Goal: Task Accomplishment & Management: Use online tool/utility

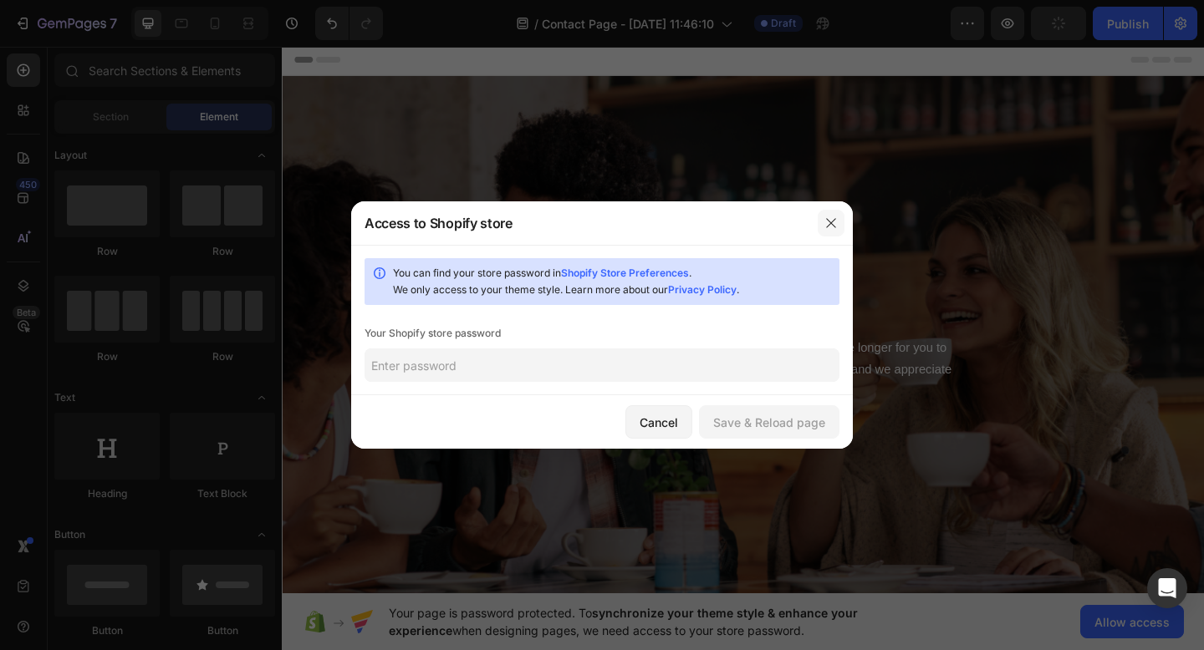
click at [829, 221] on icon "button" at bounding box center [830, 222] width 9 height 9
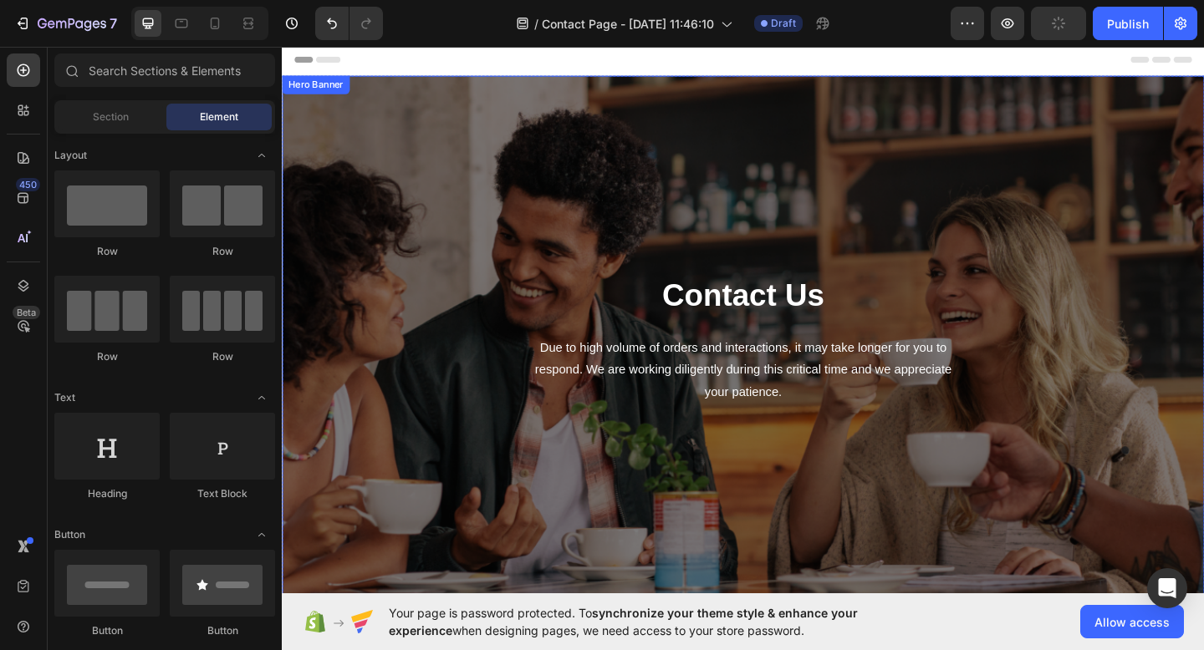
click at [787, 158] on div "Contact Us Heading Due to high volume of orders and interactions, it may take l…" at bounding box center [783, 365] width 978 height 520
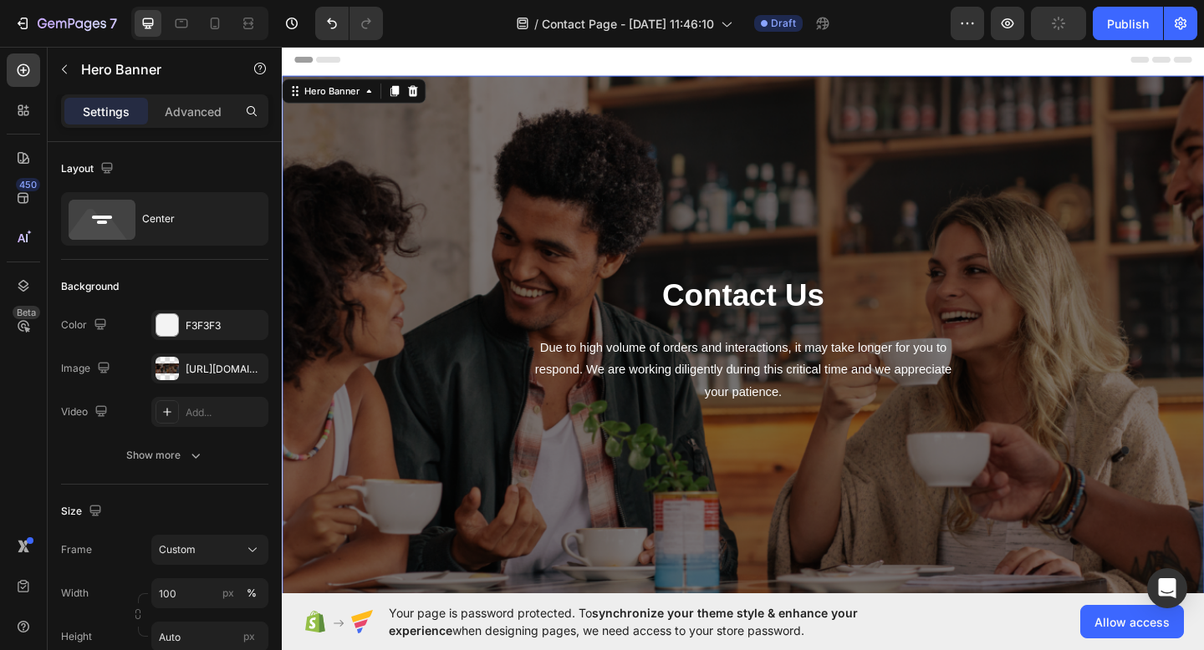
click at [520, 198] on div "Contact Us Heading Due to high volume of orders and interactions, it may take l…" at bounding box center [783, 365] width 978 height 520
click at [183, 367] on div "[URL][DOMAIN_NAME]" at bounding box center [209, 369] width 117 height 30
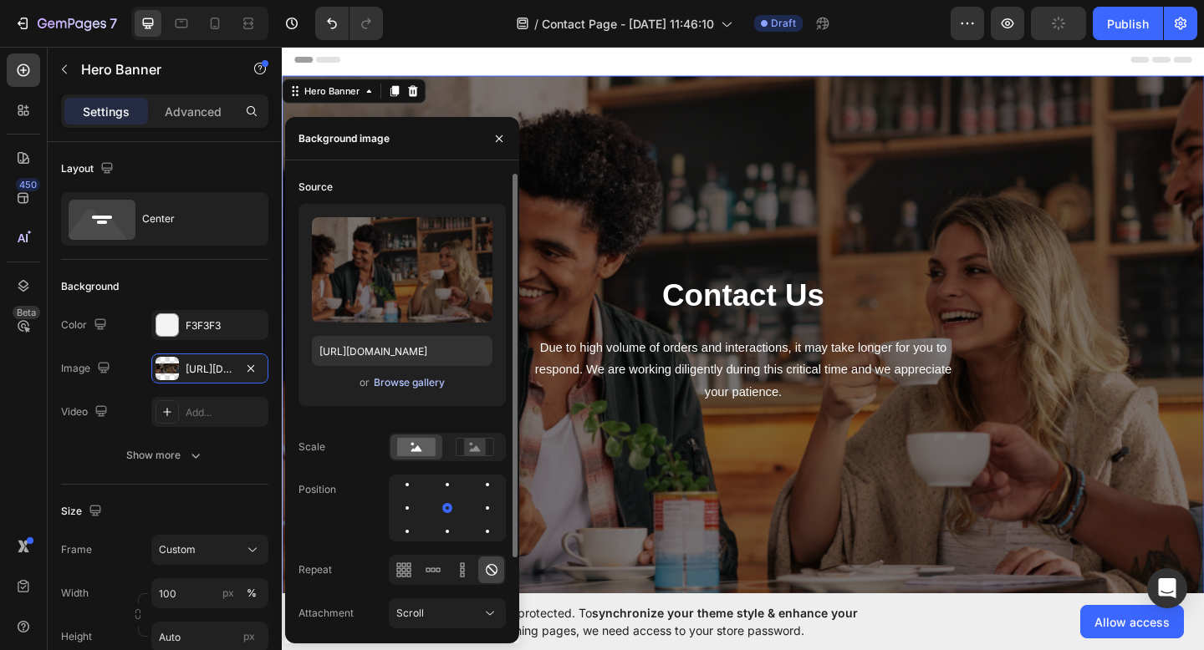
click at [415, 382] on div "Browse gallery" at bounding box center [409, 382] width 71 height 15
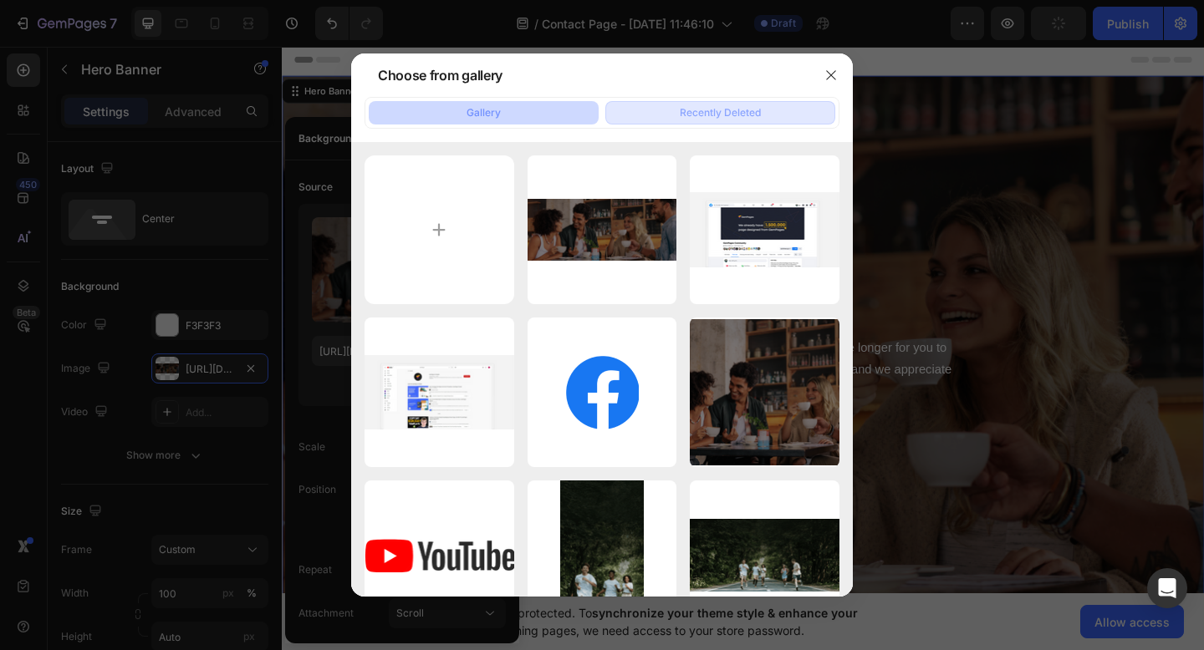
click at [720, 113] on div "Recently Deleted" at bounding box center [720, 112] width 81 height 15
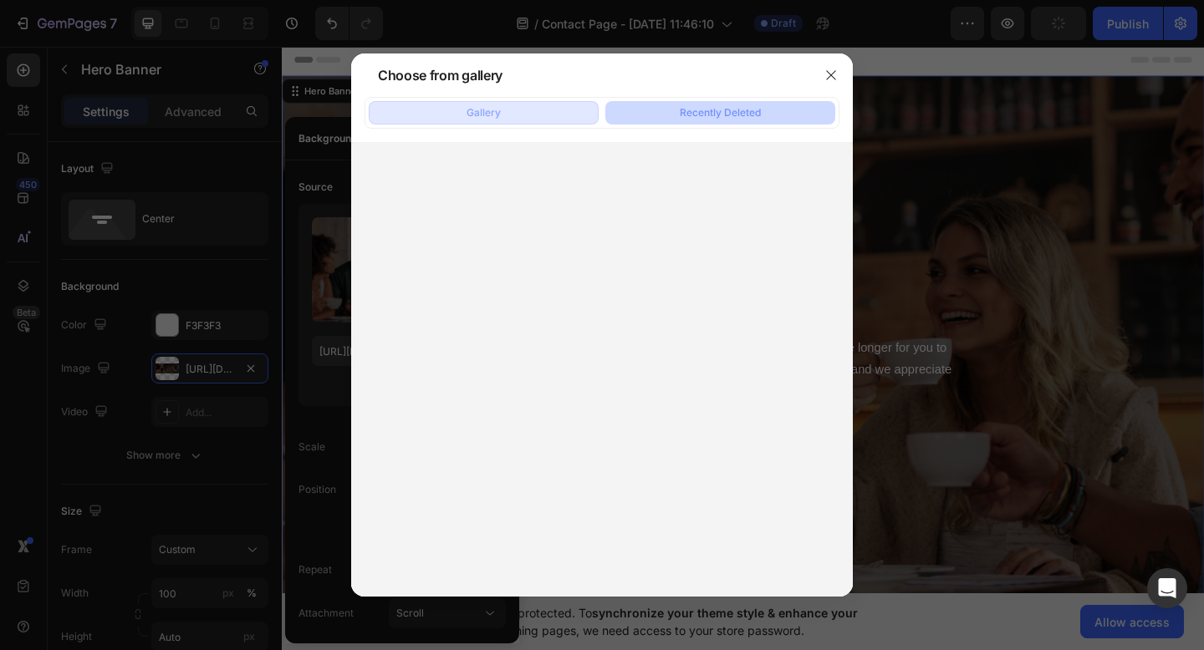
click at [501, 114] on button "Gallery" at bounding box center [484, 112] width 230 height 23
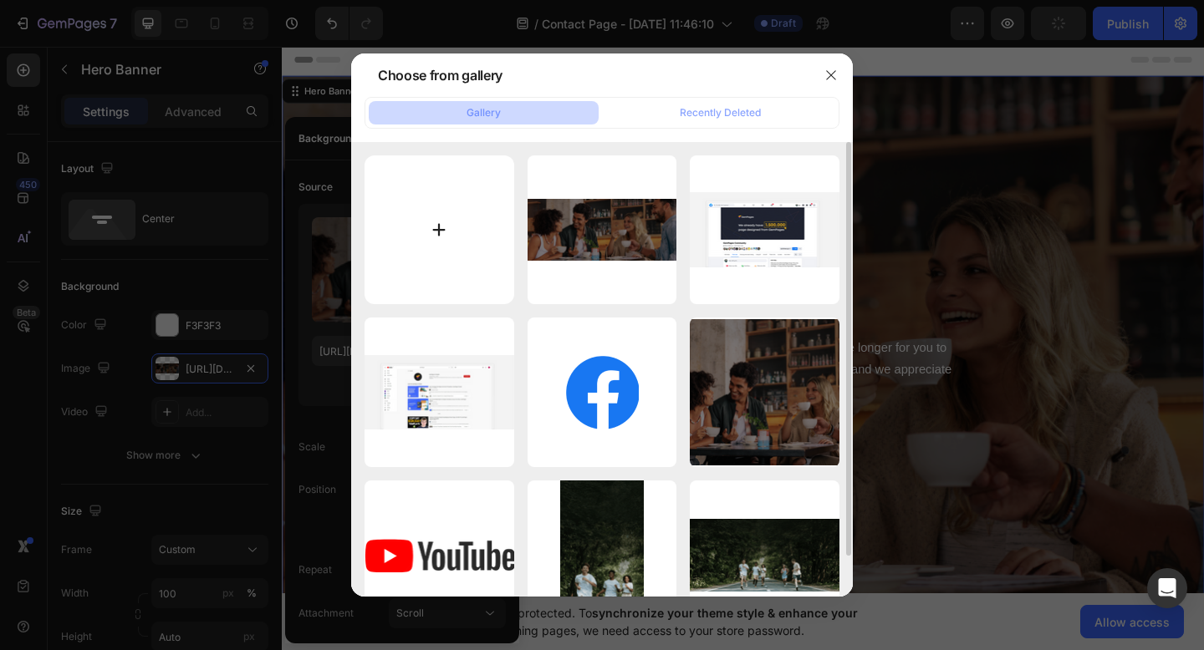
click at [432, 217] on input "file" at bounding box center [439, 230] width 150 height 150
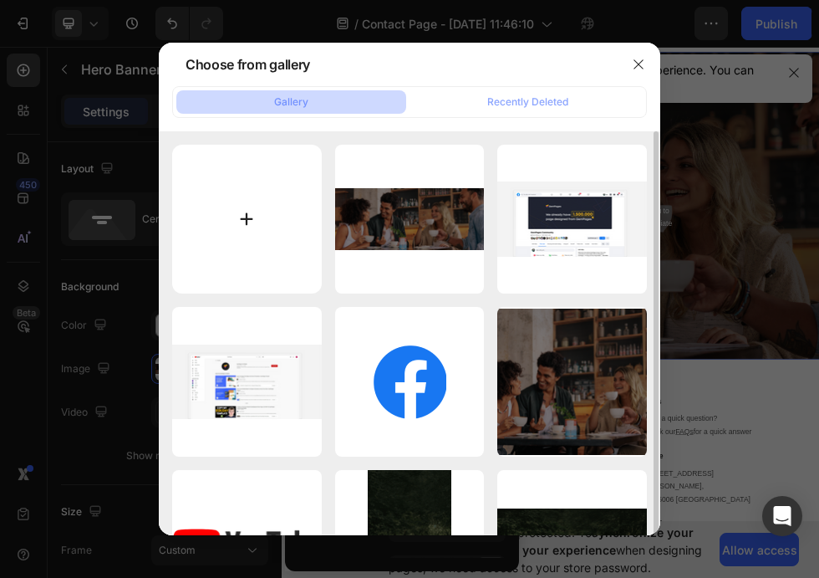
click at [281, 205] on input "file" at bounding box center [247, 220] width 150 height 150
click at [230, 204] on input "file" at bounding box center [247, 220] width 150 height 150
type input "C:\fakepath\1375450e6146bef7a8a2e42a05b23af7.webp"
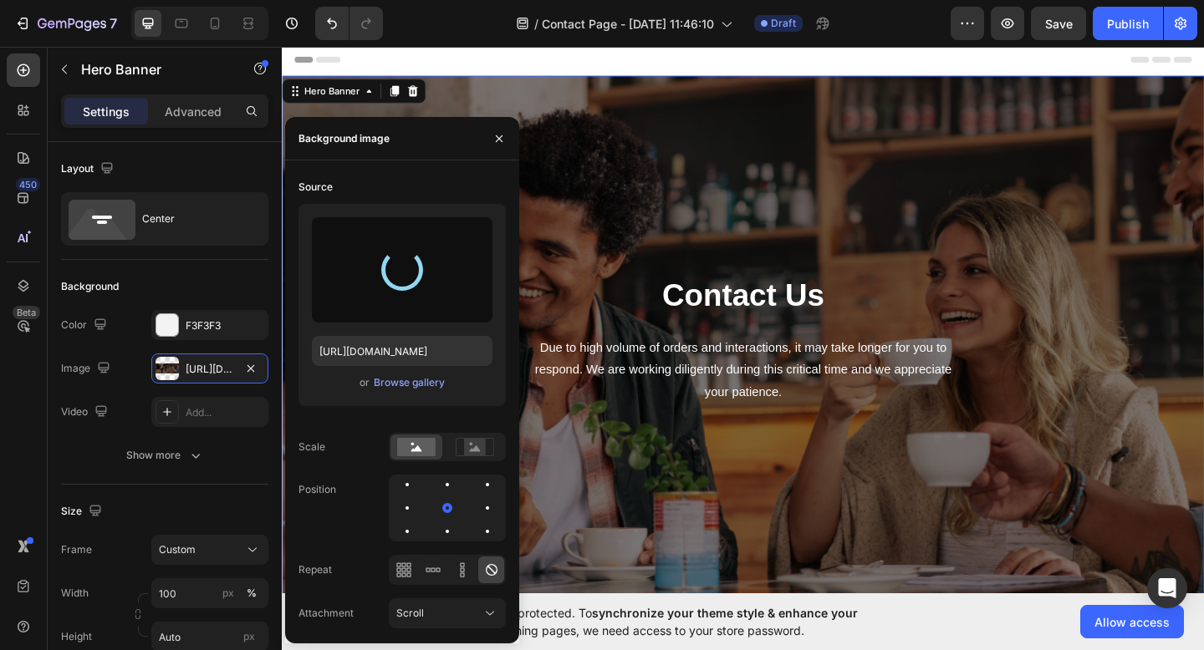
type input "[URL][DOMAIN_NAME]"
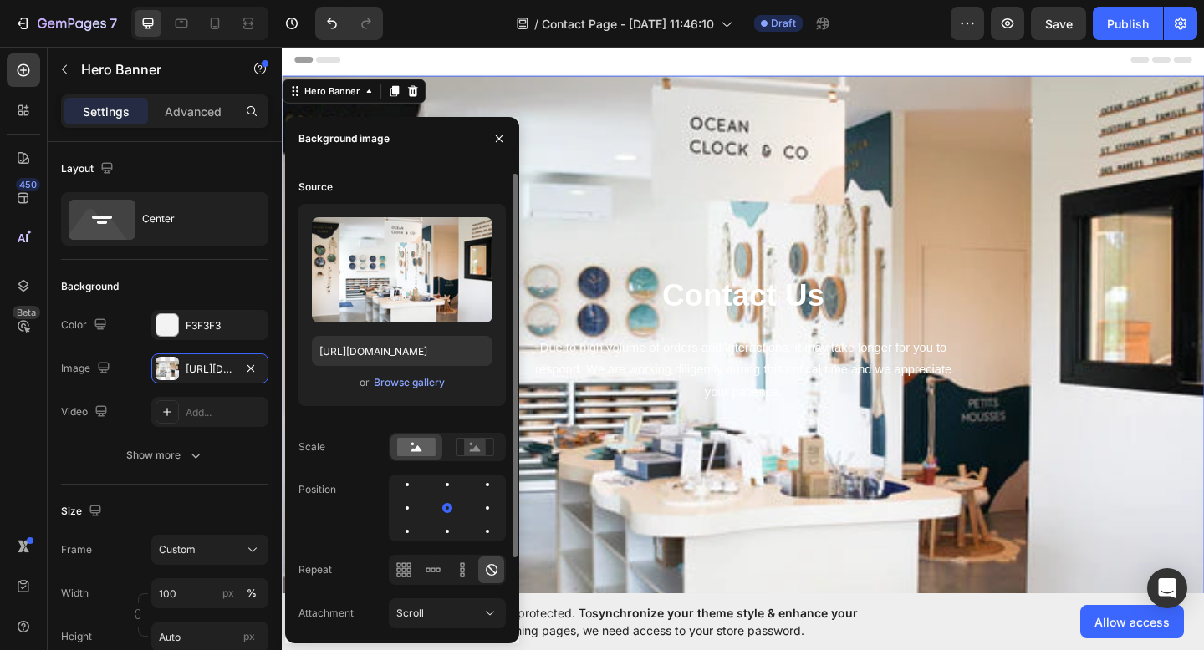
drag, startPoint x: 446, startPoint y: 512, endPoint x: 421, endPoint y: 506, distance: 25.7
click at [421, 506] on div at bounding box center [447, 508] width 117 height 67
click at [437, 491] on div at bounding box center [447, 485] width 20 height 20
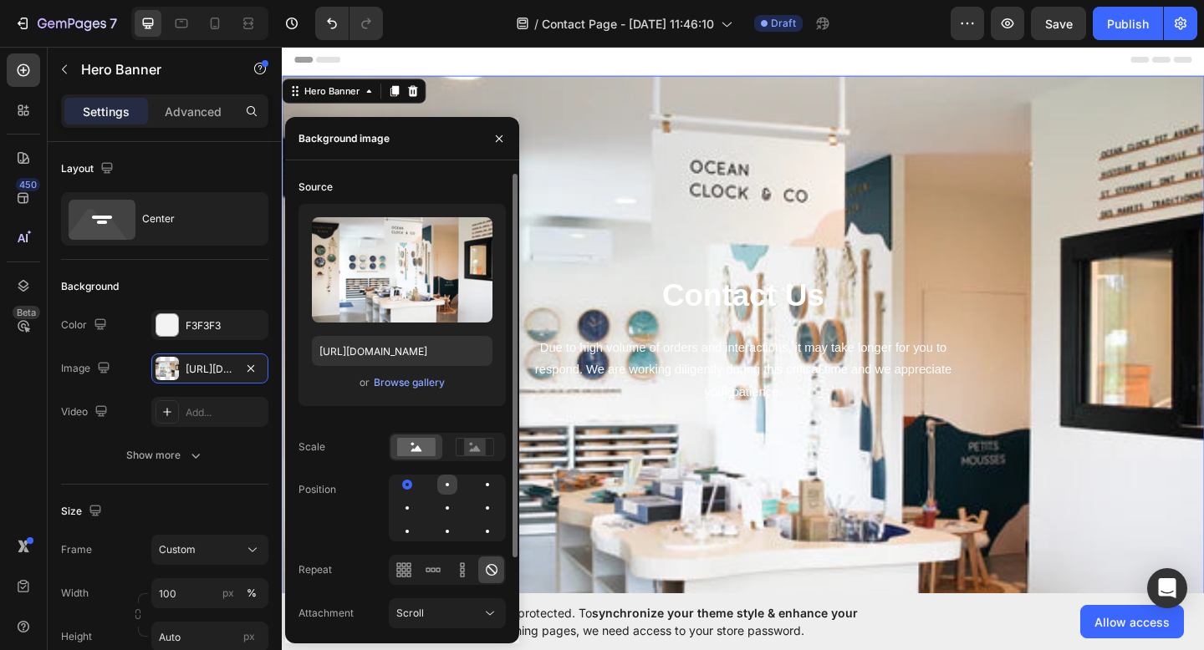
click at [445, 485] on div at bounding box center [446, 484] width 3 height 3
click at [417, 498] on div at bounding box center [407, 508] width 20 height 20
click at [417, 522] on div at bounding box center [407, 532] width 20 height 20
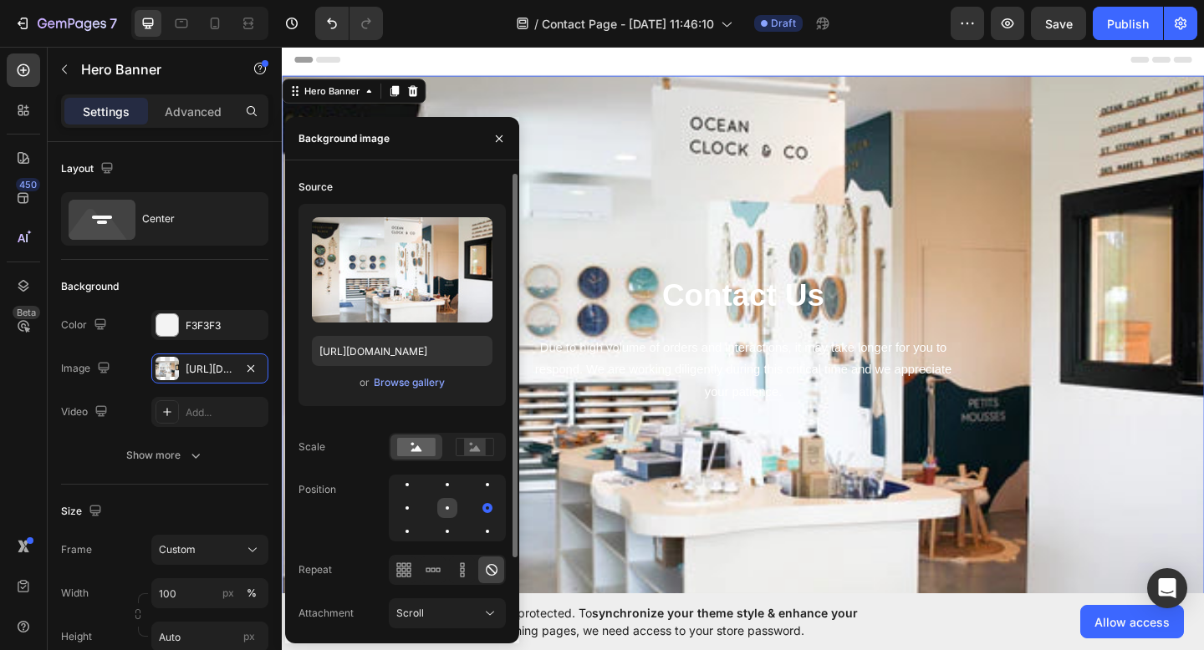
click at [477, 505] on div at bounding box center [487, 508] width 20 height 20
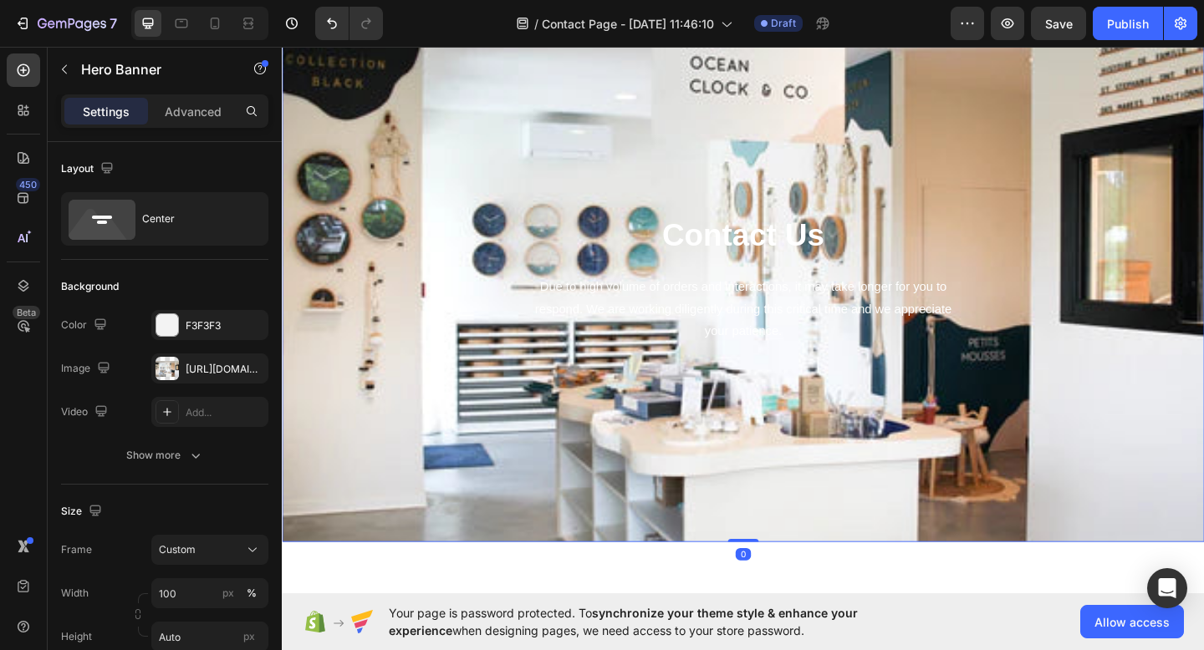
drag, startPoint x: 781, startPoint y: 585, endPoint x: 781, endPoint y: 370, distance: 214.8
click at [781, 370] on div "Contact Us Heading Due to high volume of orders and interactions, it may take l…" at bounding box center [783, 299] width 1003 height 573
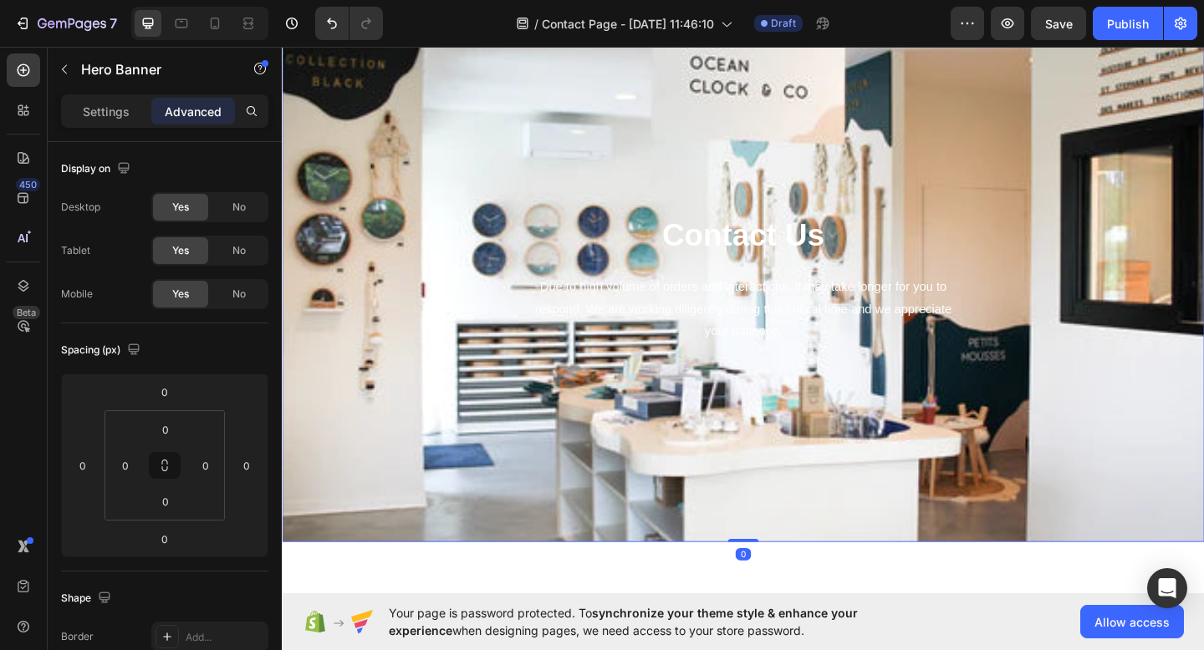
click at [798, 462] on div "Contact Us Heading Due to high volume of orders and interactions, it may take l…" at bounding box center [783, 299] width 978 height 520
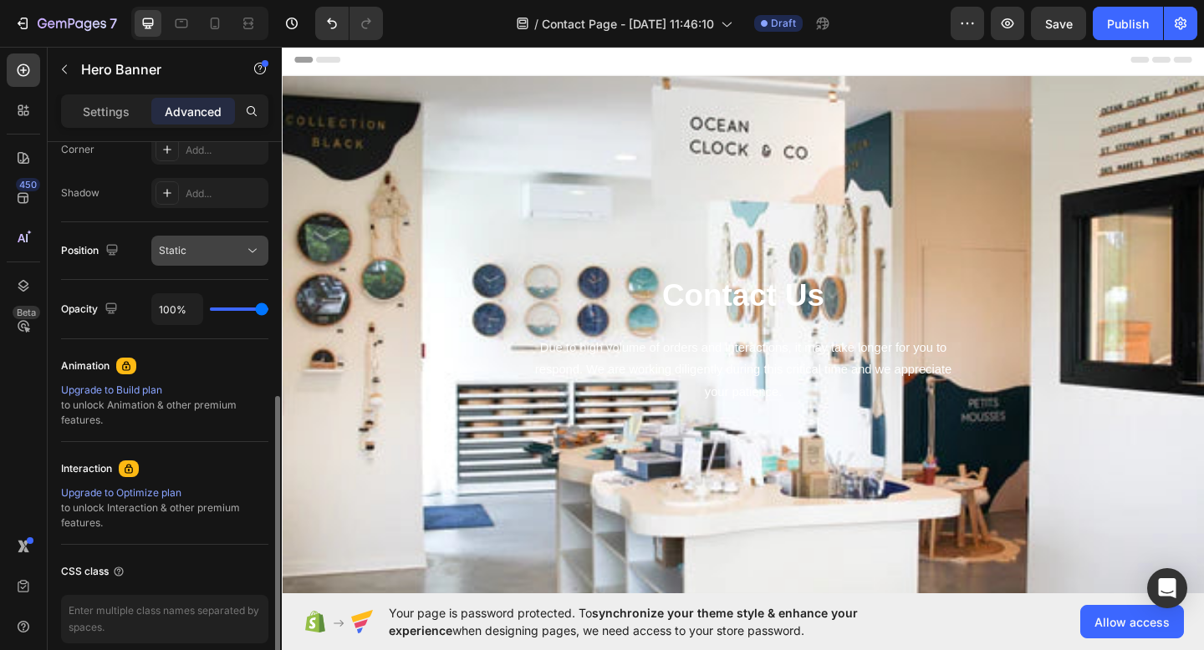
scroll to position [0, 0]
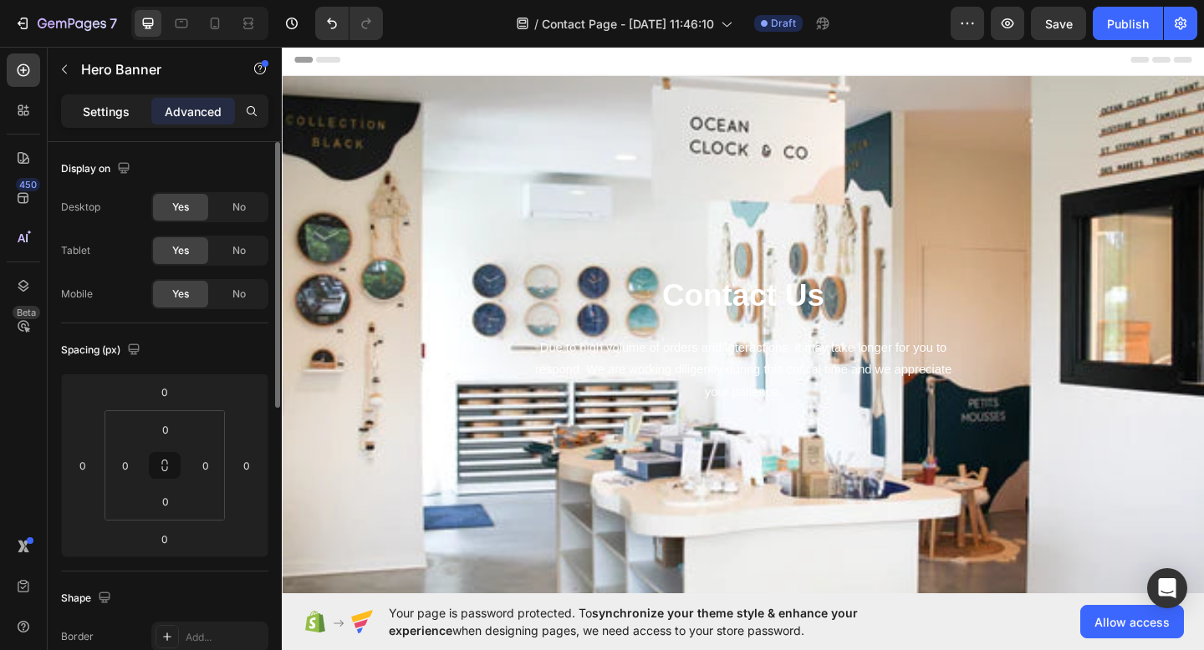
click at [109, 104] on p "Settings" at bounding box center [106, 112] width 47 height 18
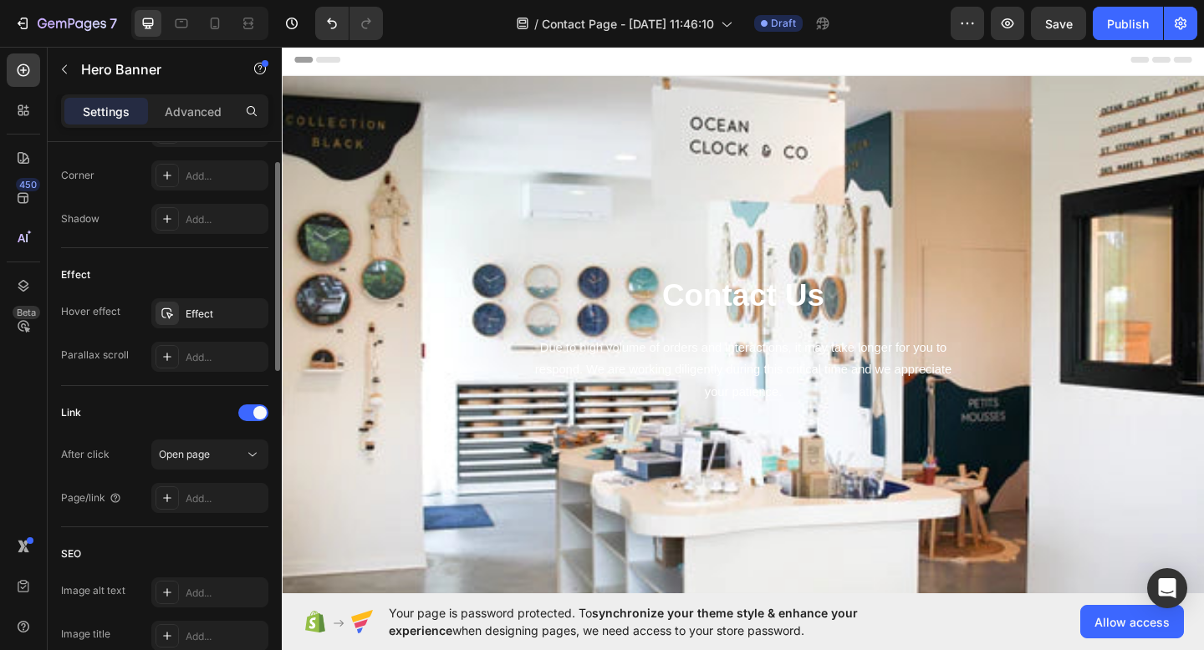
scroll to position [139, 0]
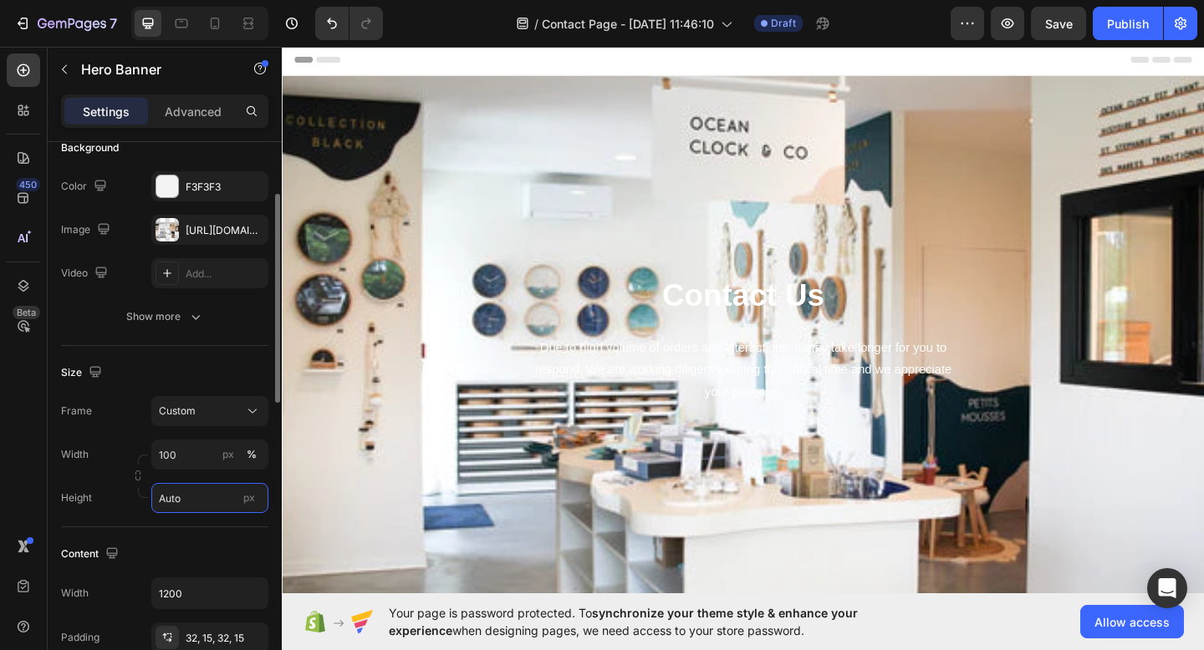
click at [189, 496] on input "Auto" at bounding box center [209, 498] width 117 height 30
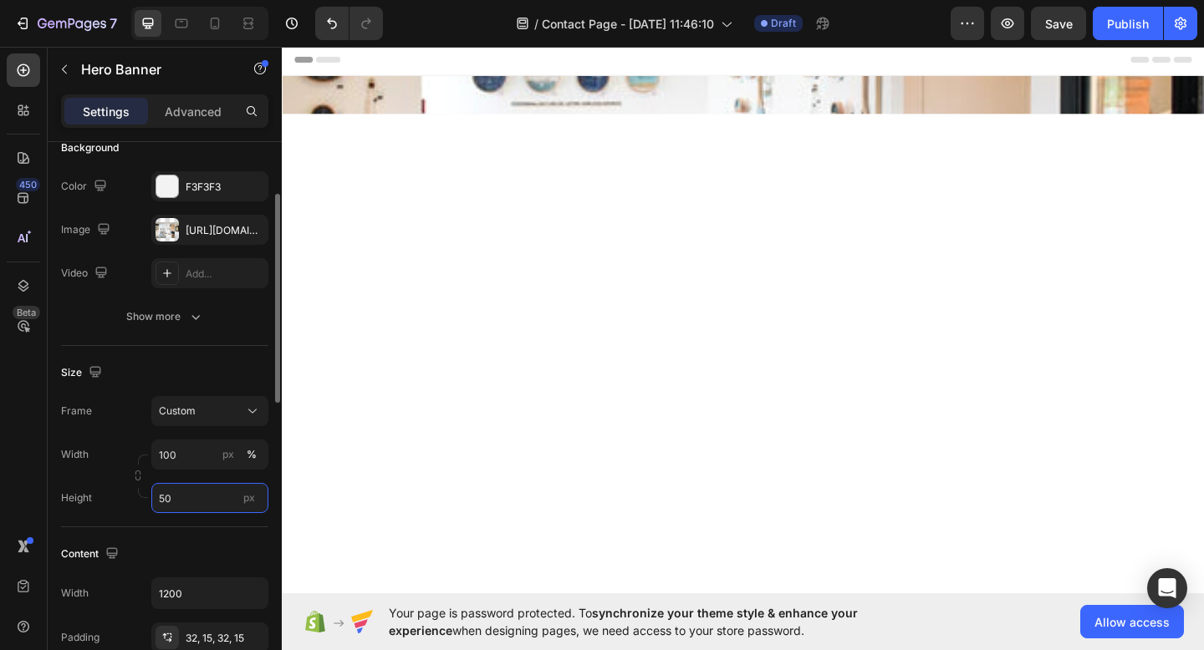
type input "5"
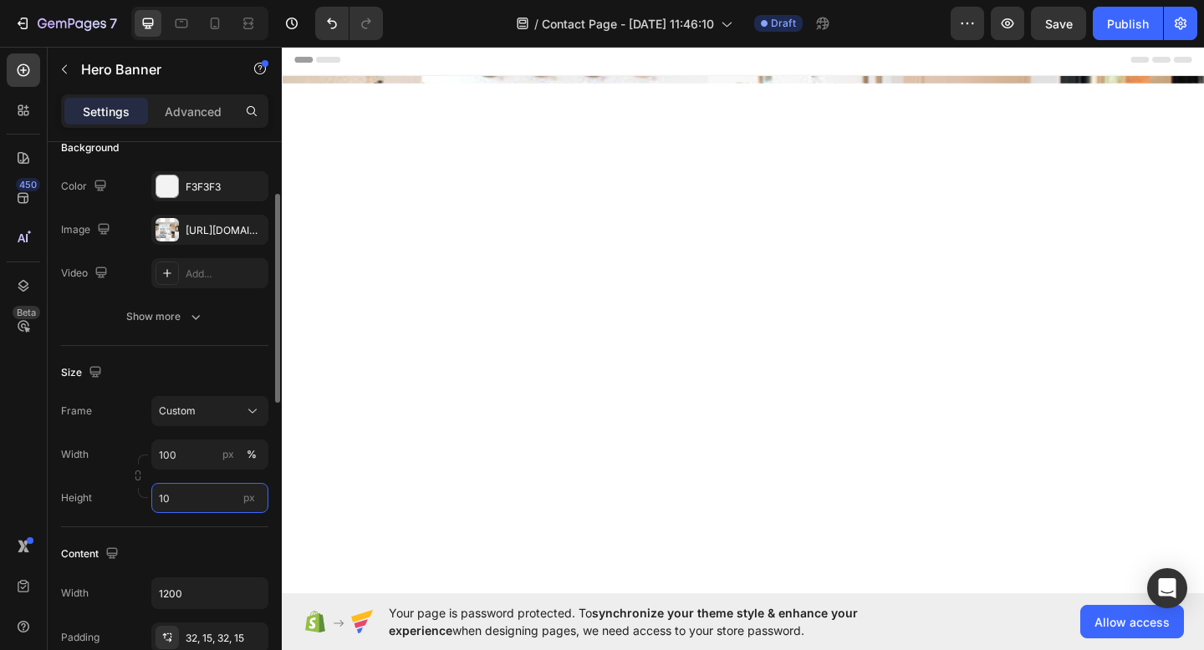
type input "1"
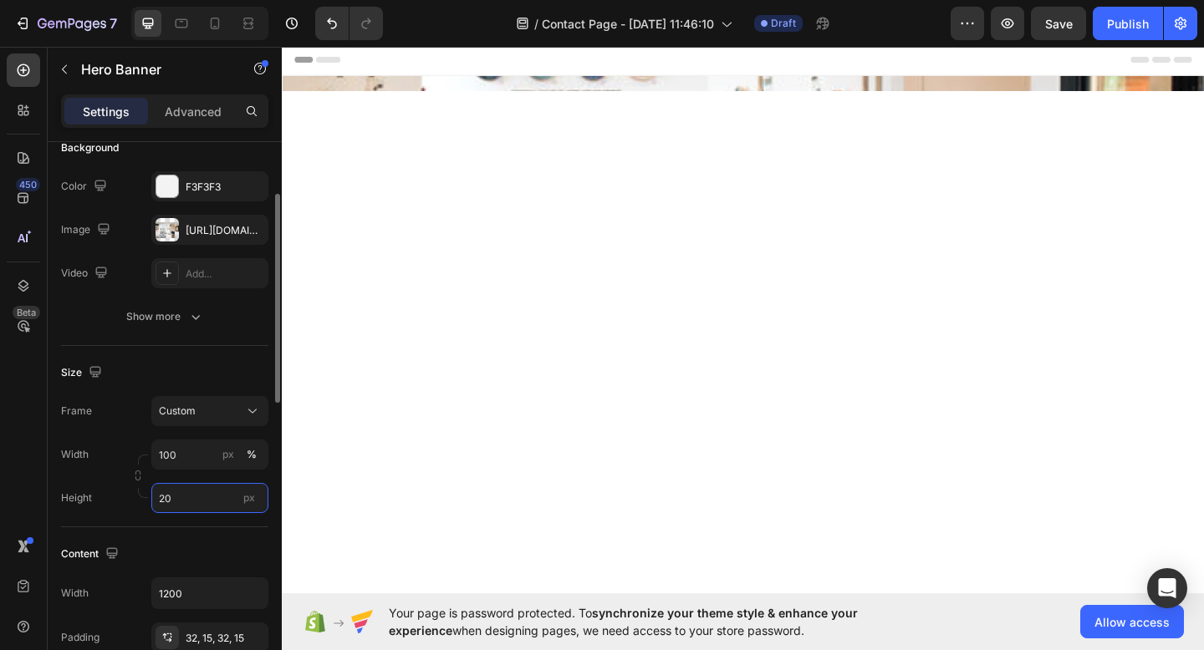
type input "2"
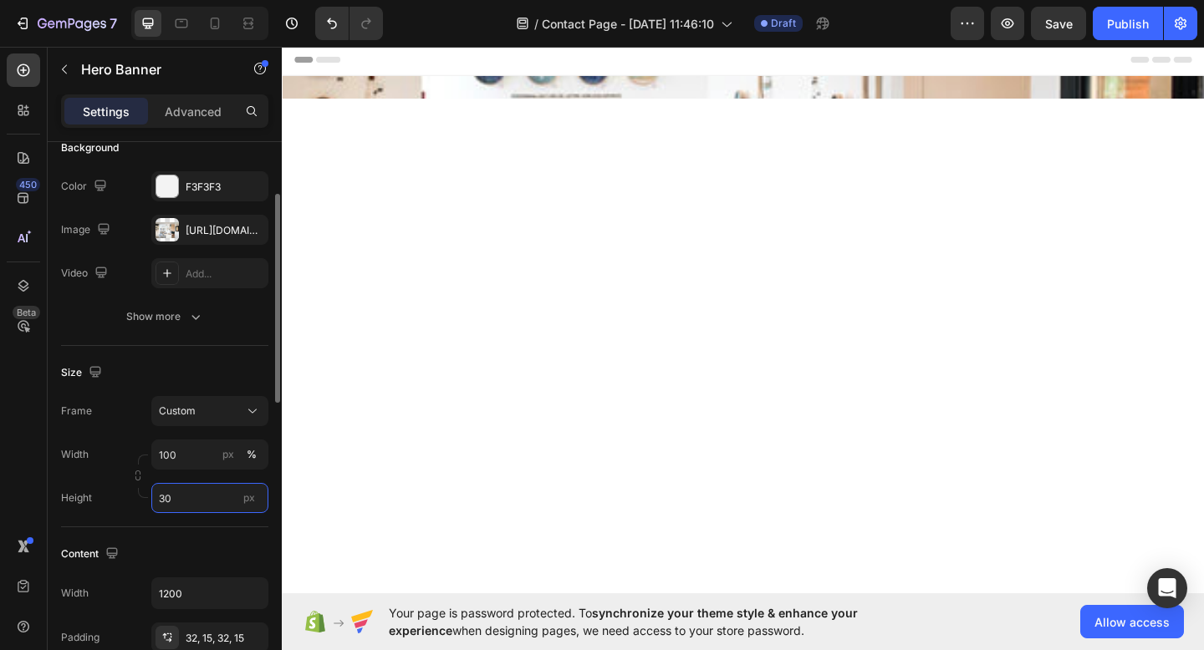
type input "300"
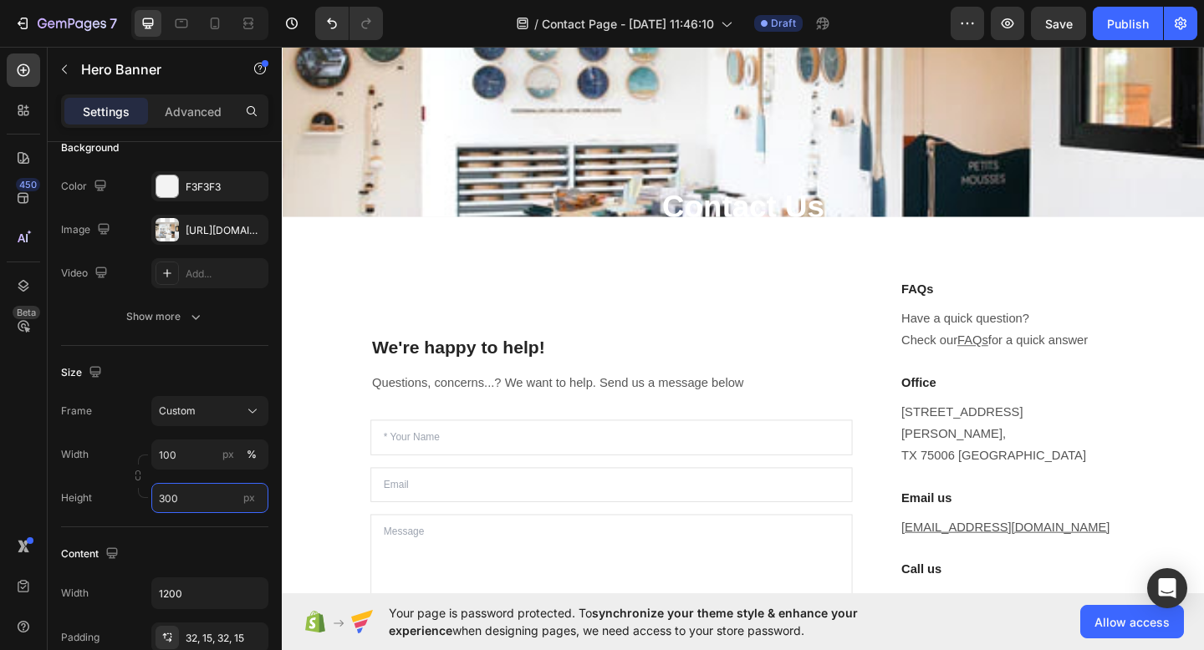
scroll to position [44, 0]
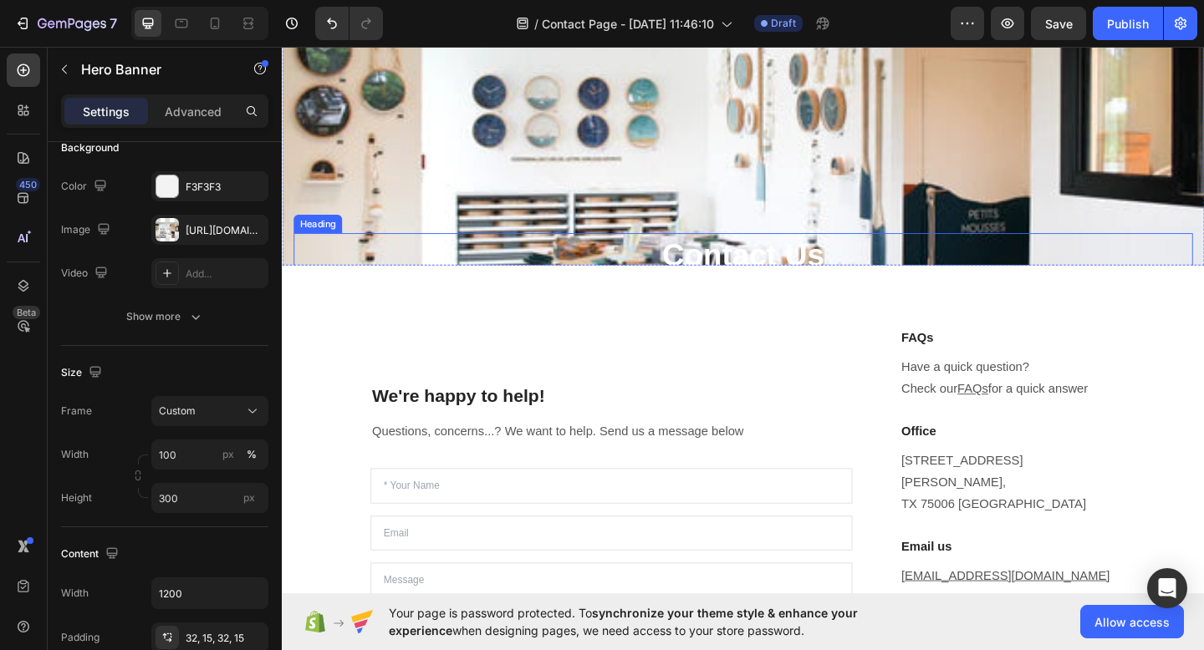
click at [807, 273] on p "Contact Us" at bounding box center [783, 273] width 975 height 43
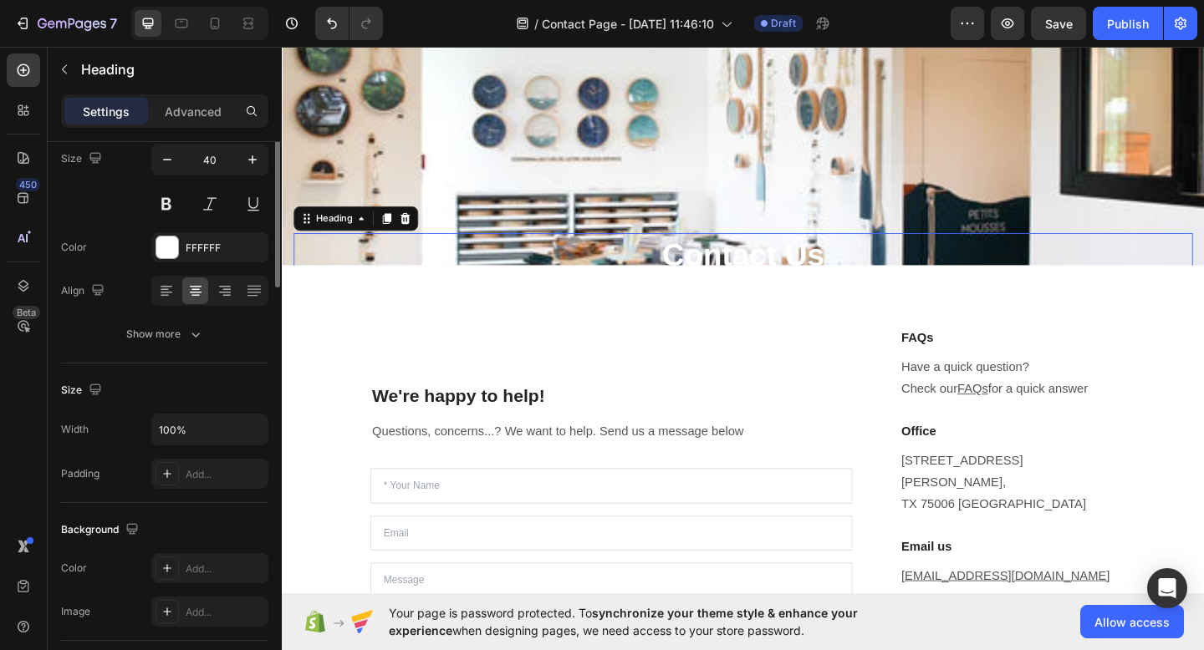
scroll to position [0, 0]
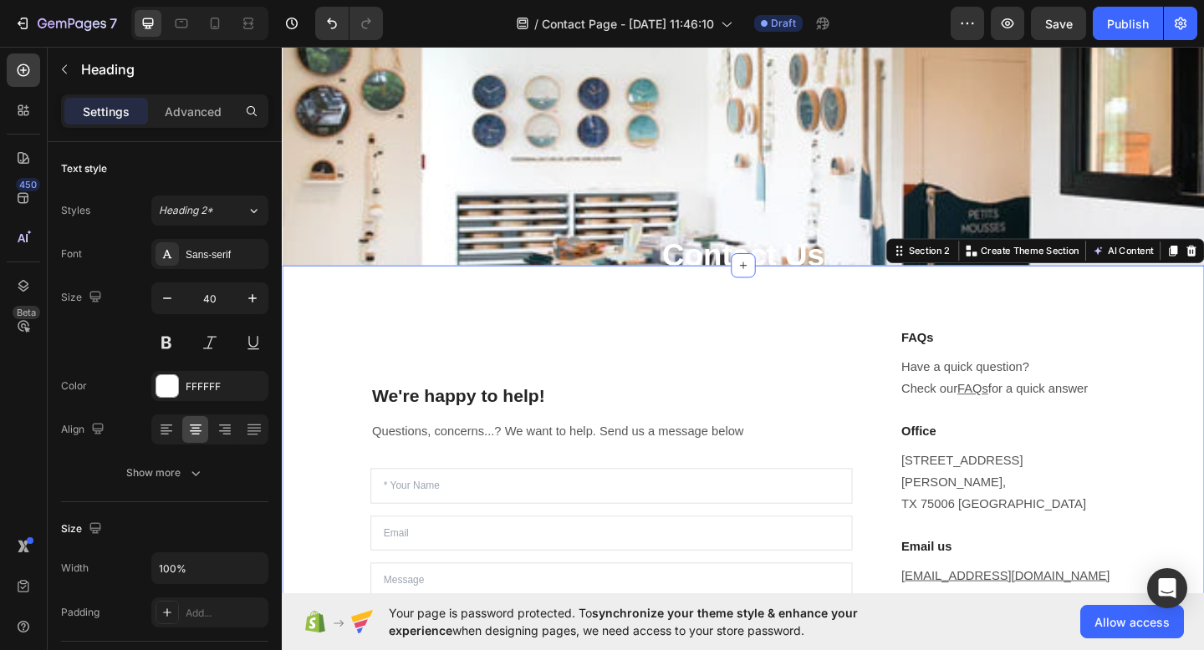
click at [779, 311] on div "We're happy to help! Heading Questions, concerns...? We want to help. Send us a…" at bounding box center [783, 576] width 1003 height 582
click at [822, 272] on p "Contact Us" at bounding box center [783, 273] width 975 height 43
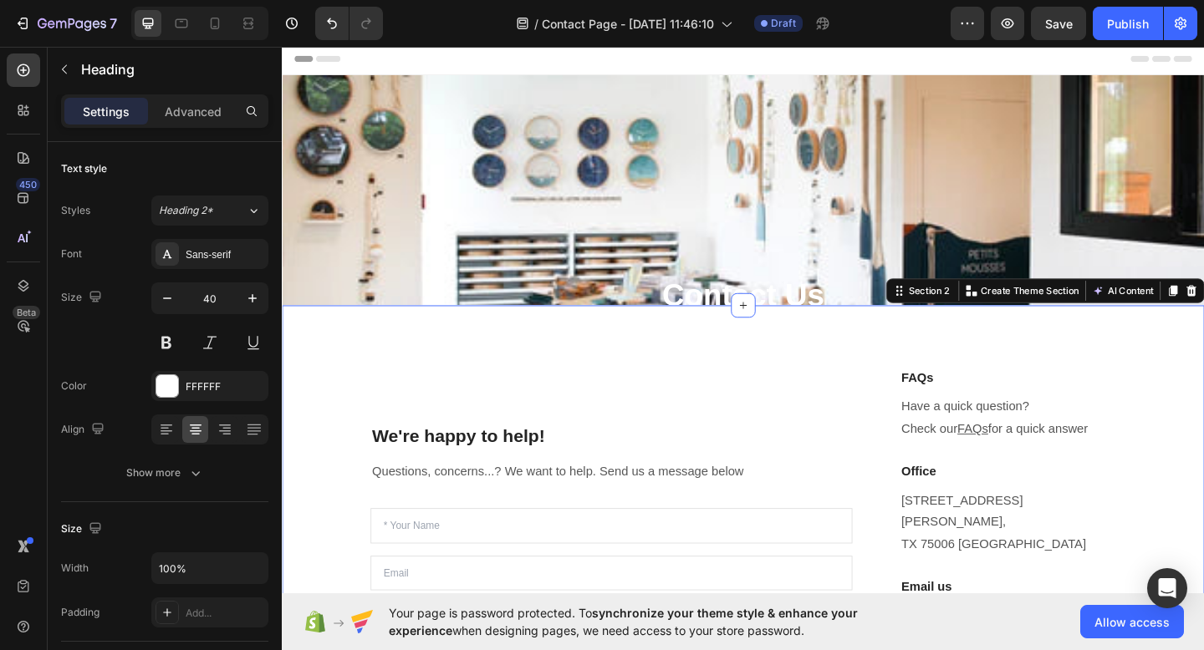
click at [743, 347] on div "We're happy to help! Heading Questions, concerns...? We want to help. Send us a…" at bounding box center [783, 619] width 1003 height 582
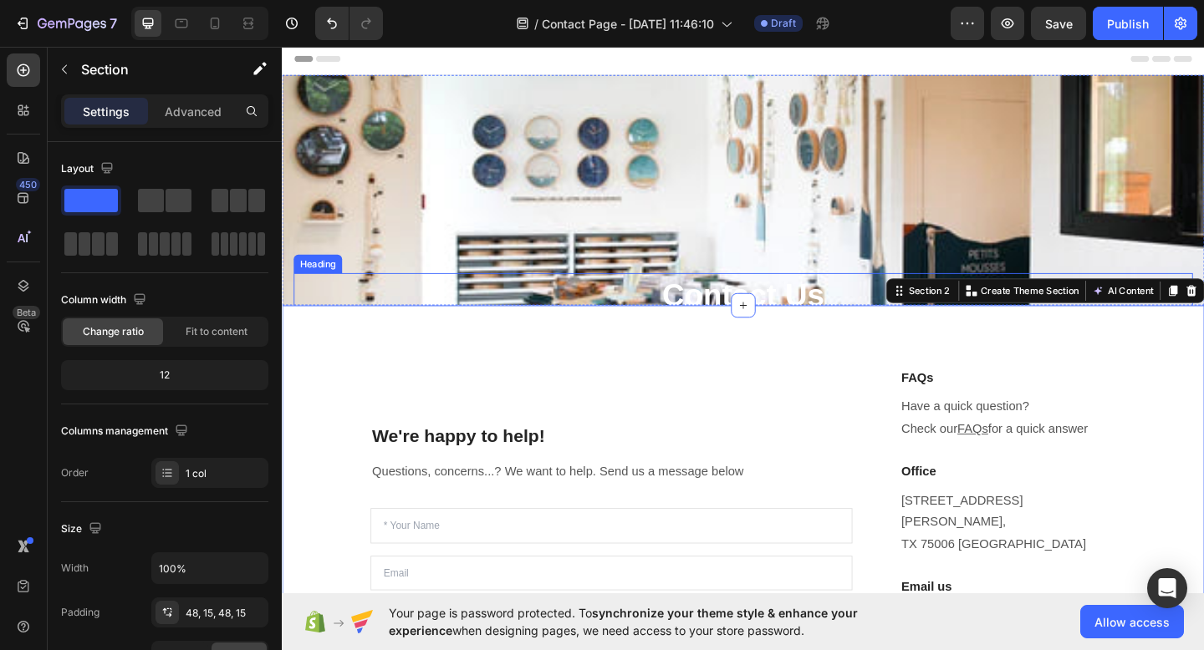
click at [736, 313] on p "Contact Us" at bounding box center [783, 316] width 975 height 43
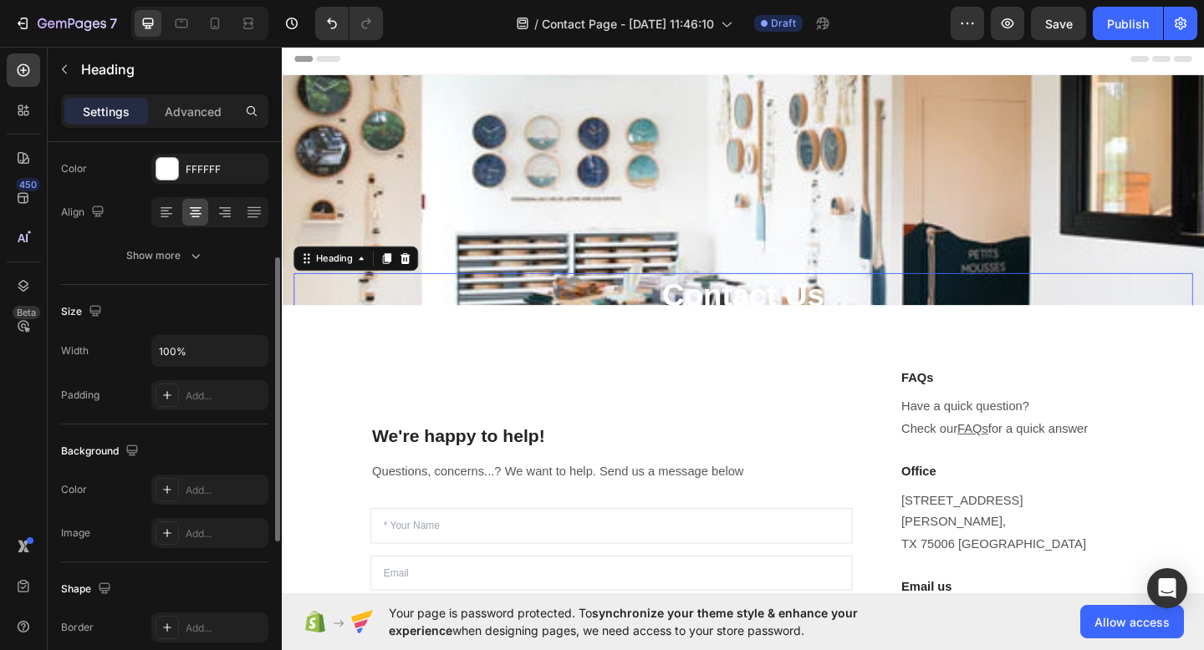
scroll to position [220, 0]
click at [201, 392] on div "Add..." at bounding box center [225, 393] width 79 height 15
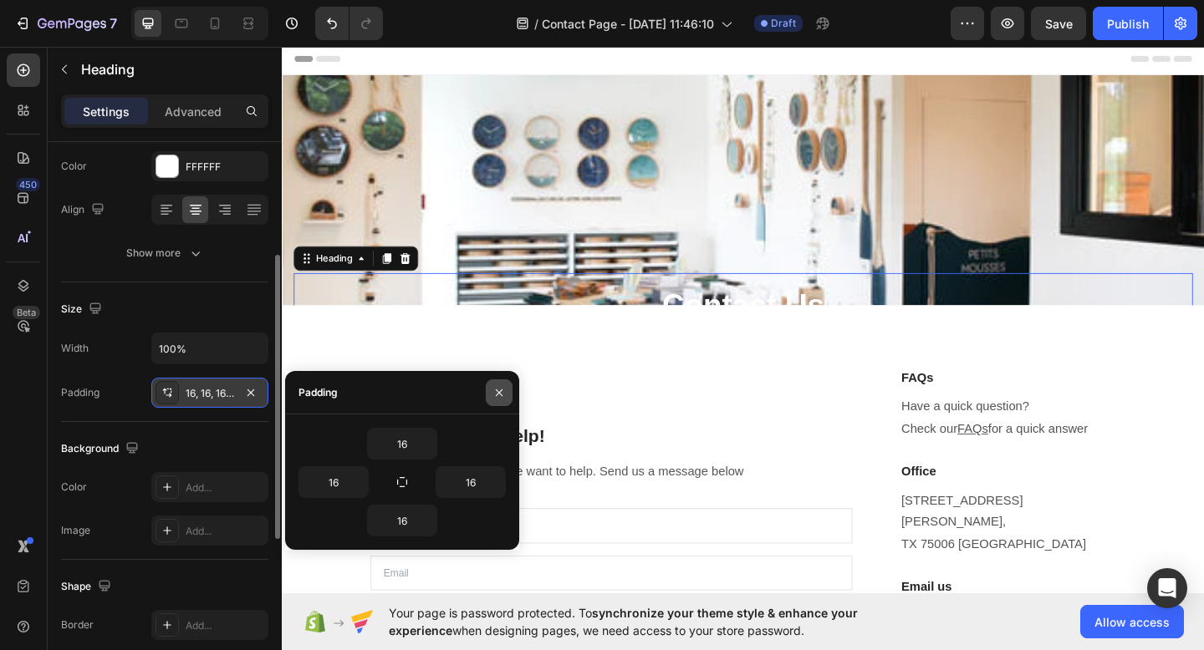
click at [498, 390] on icon "button" at bounding box center [498, 392] width 13 height 13
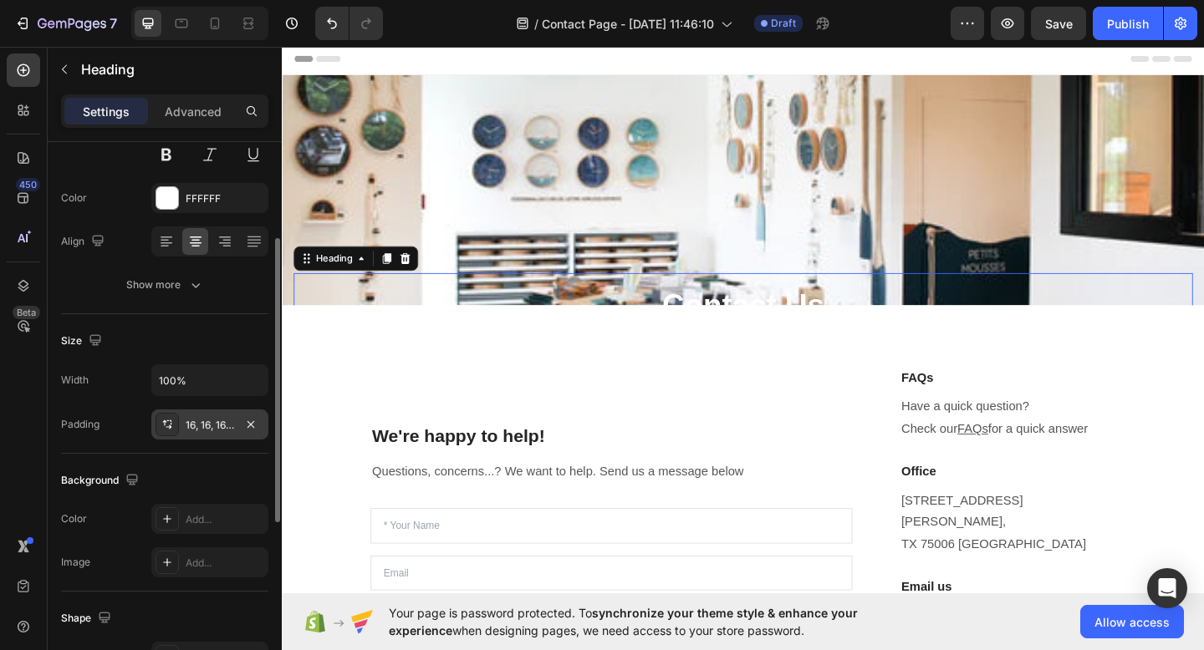
scroll to position [0, 0]
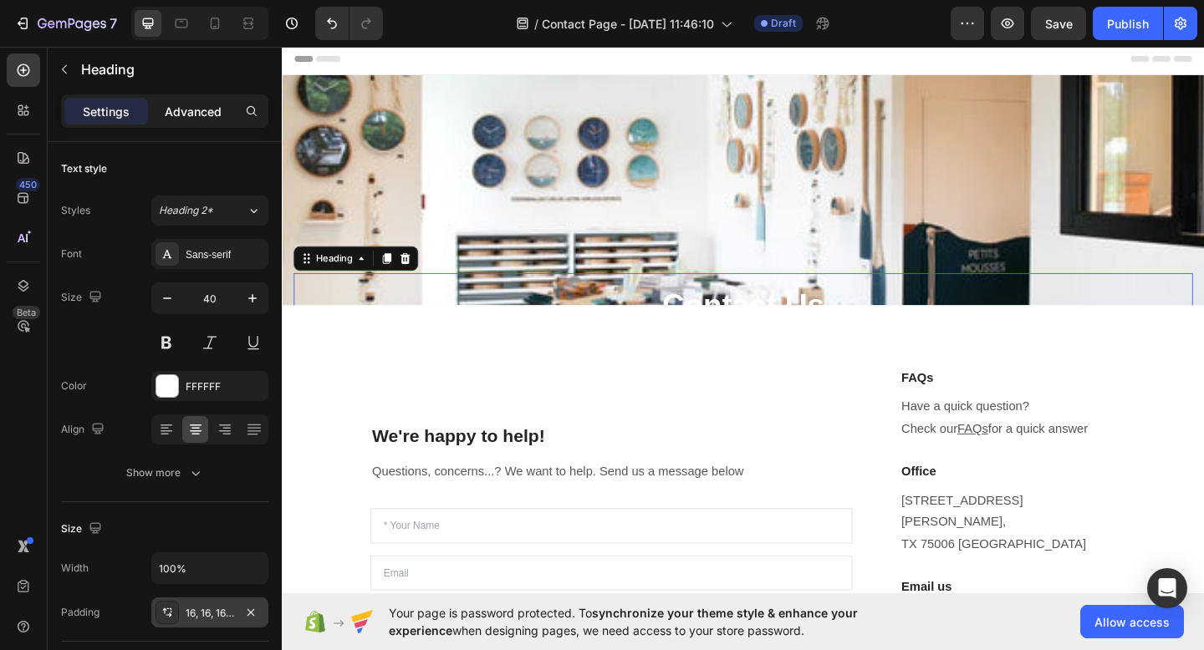
click at [197, 109] on p "Advanced" at bounding box center [193, 112] width 57 height 18
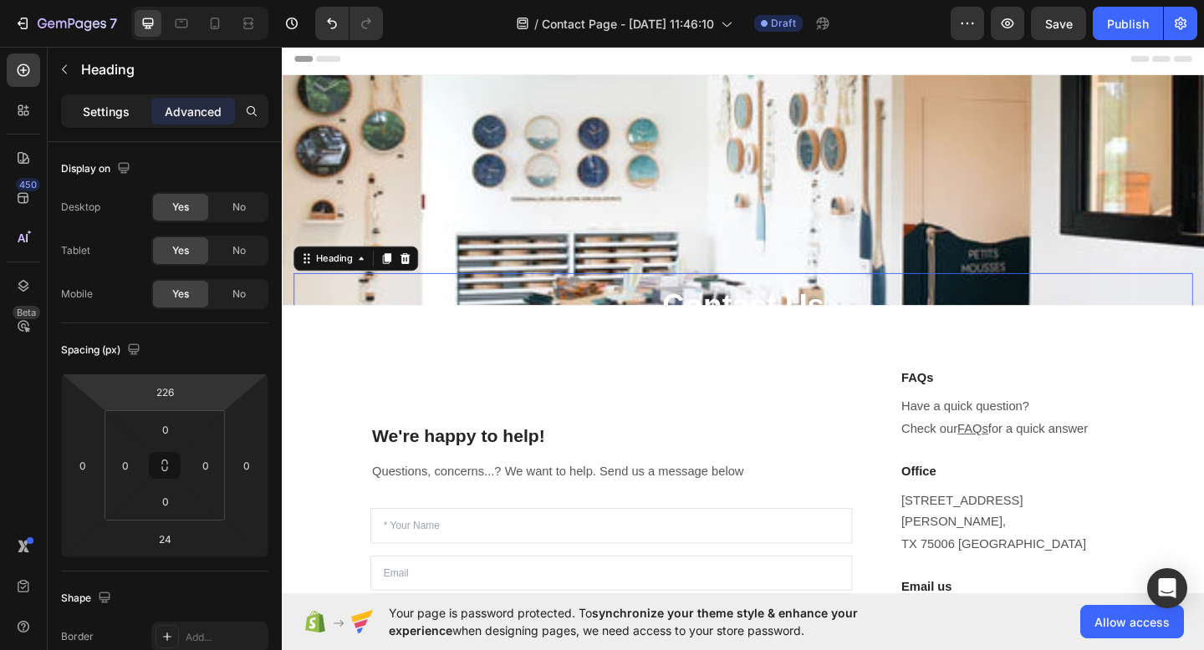
click at [121, 108] on p "Settings" at bounding box center [106, 112] width 47 height 18
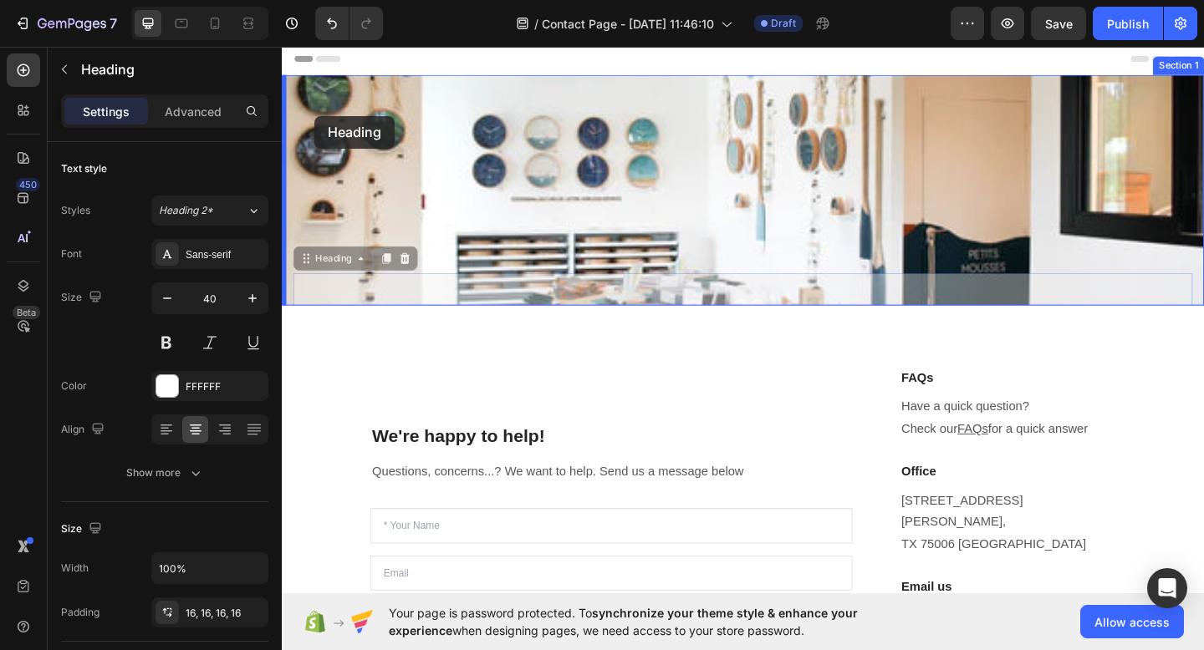
drag, startPoint x: 307, startPoint y: 285, endPoint x: 316, endPoint y: 123, distance: 162.4
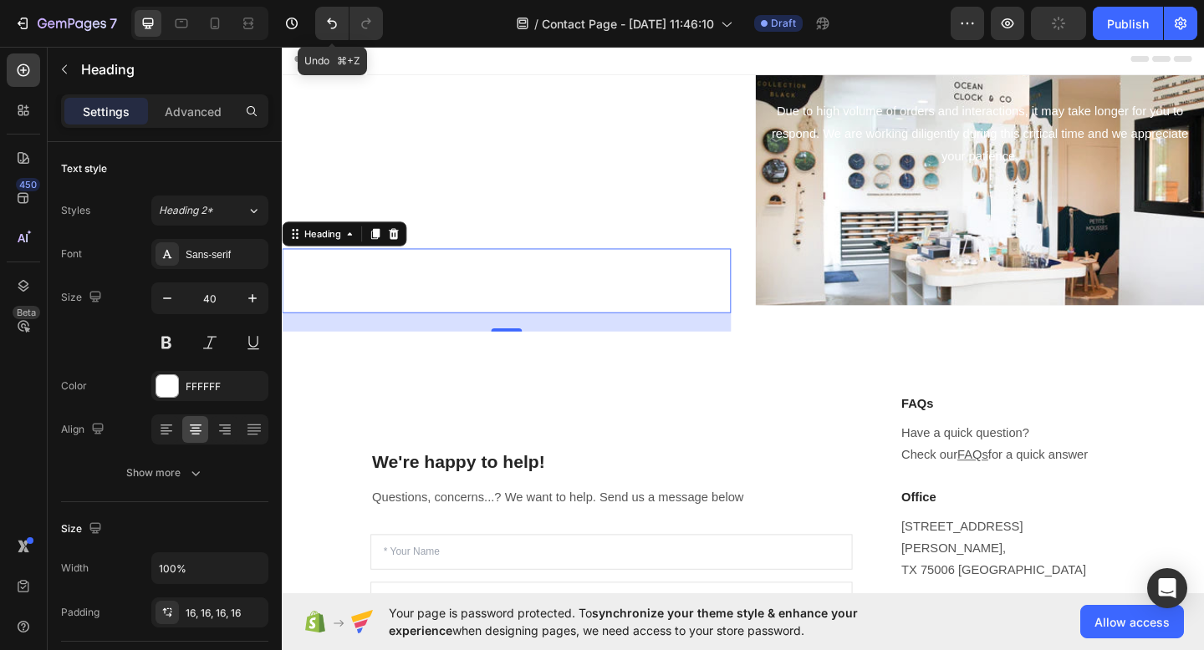
click at [331, 1] on div "7 Undo ⌘+Z / Contact Page - [DATE] 11:46:10 Draft Preview Publish" at bounding box center [602, 24] width 1204 height 48
click at [331, 17] on icon "Undo/Redo" at bounding box center [331, 23] width 17 height 17
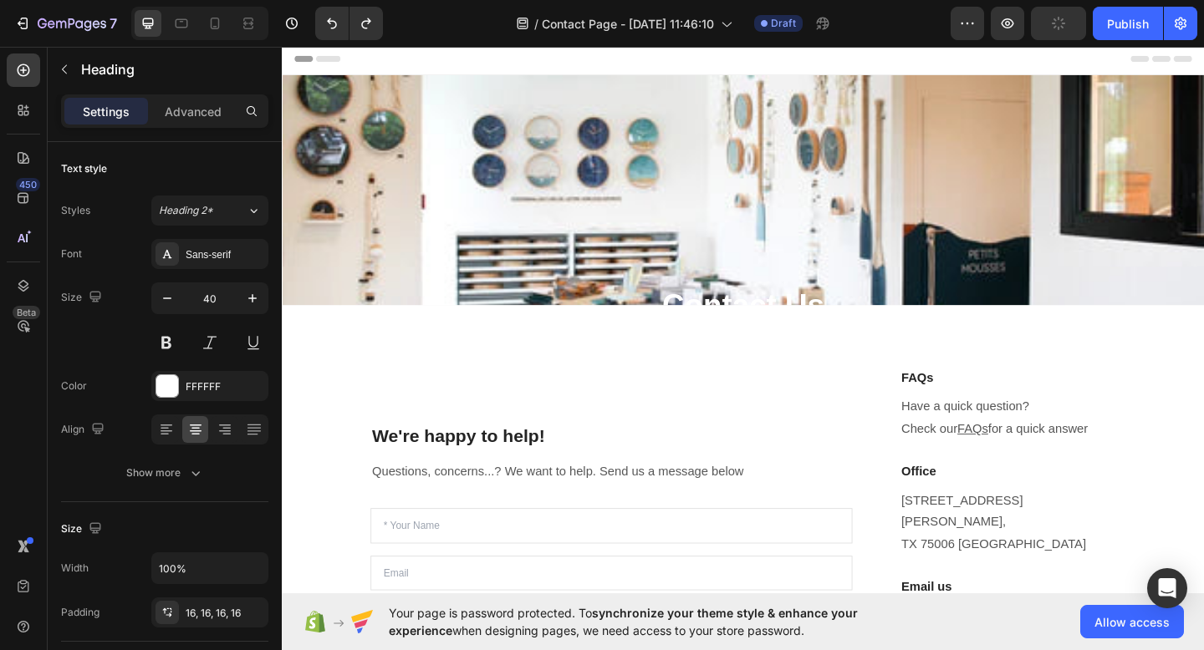
click at [759, 315] on p "Contact Us" at bounding box center [783, 328] width 951 height 43
click at [759, 323] on p "Contact Us" at bounding box center [783, 328] width 951 height 43
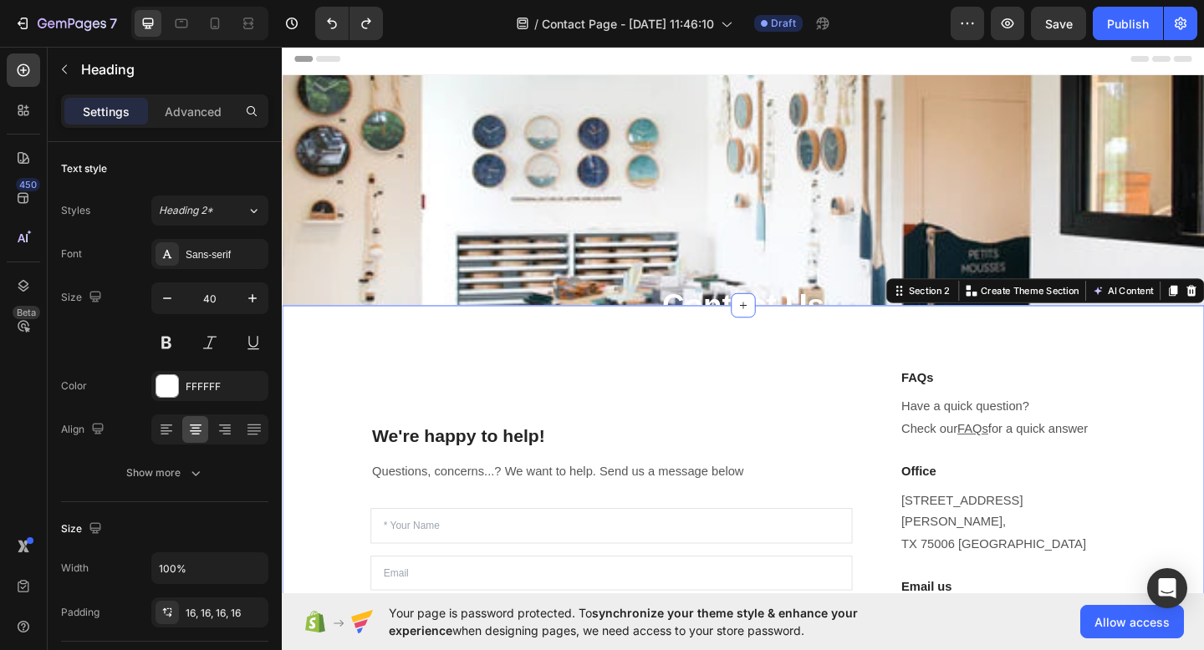
click at [914, 364] on div "We're happy to help! Heading Questions, concerns...? We want to help. Send us a…" at bounding box center [783, 619] width 1003 height 582
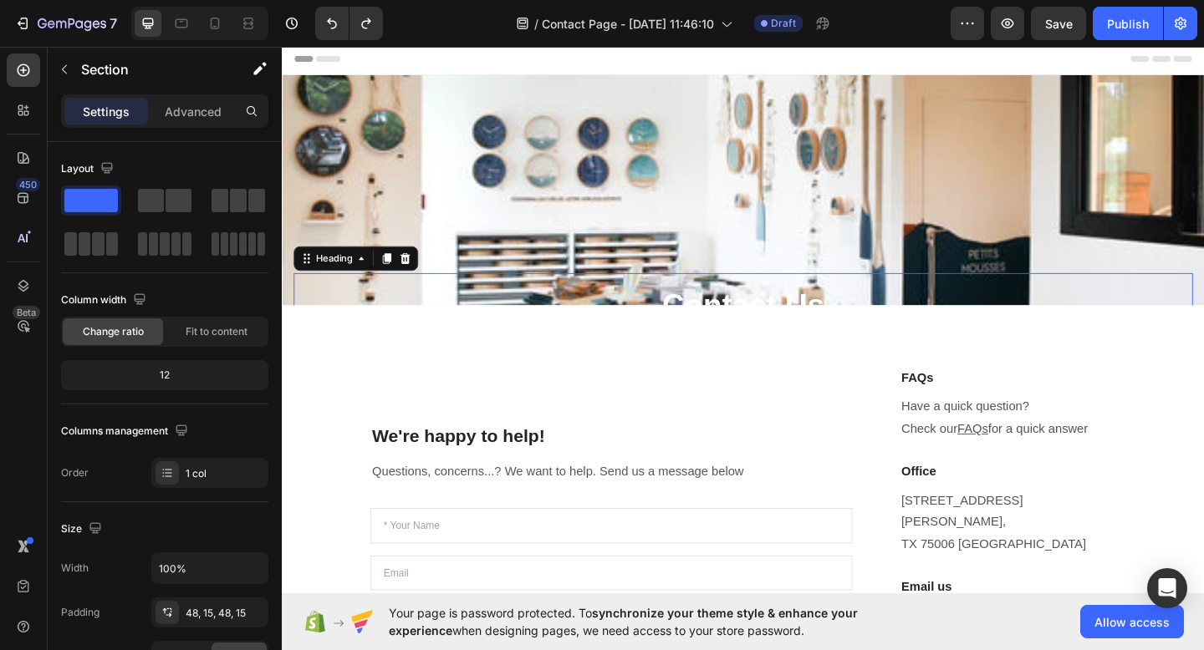
click at [861, 317] on p "Contact Us" at bounding box center [783, 328] width 951 height 43
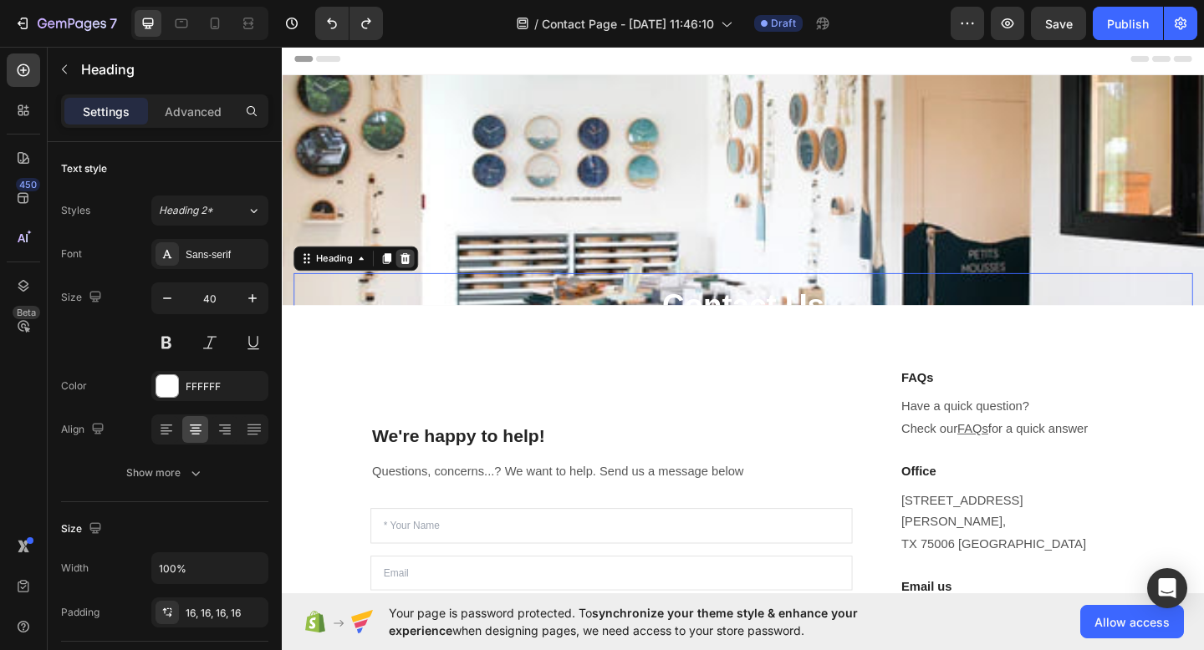
click at [417, 276] on icon at bounding box center [415, 278] width 11 height 12
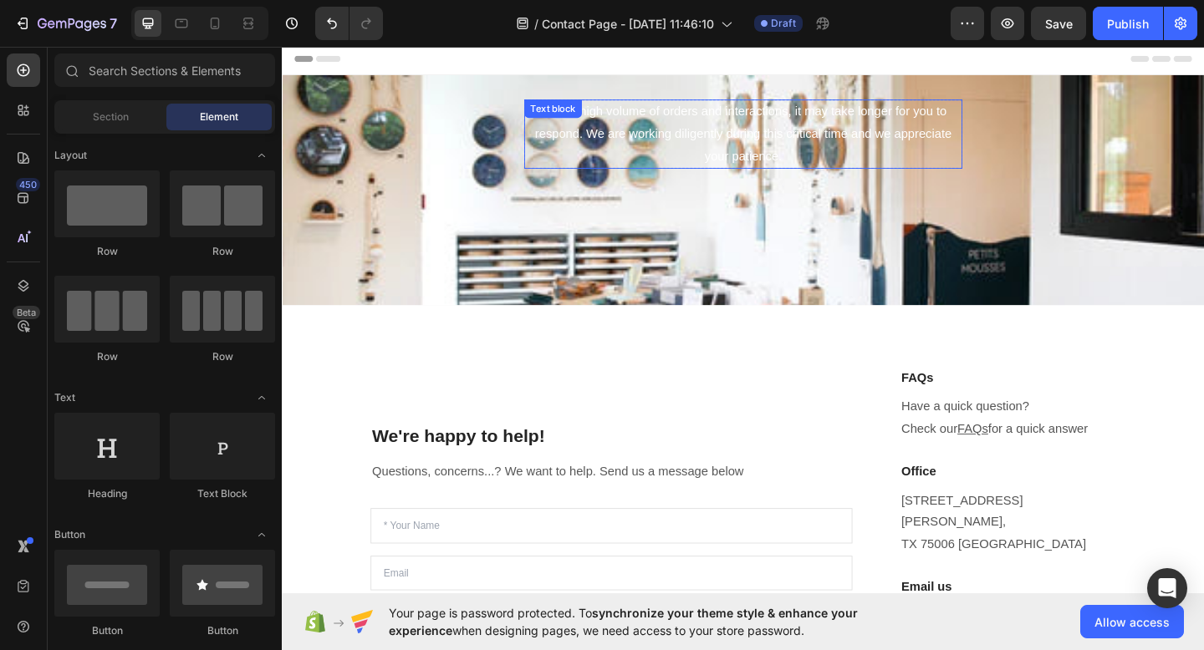
click at [766, 159] on p "Due to high volume of orders and interactions, it may take longer for you to re…" at bounding box center [783, 142] width 473 height 72
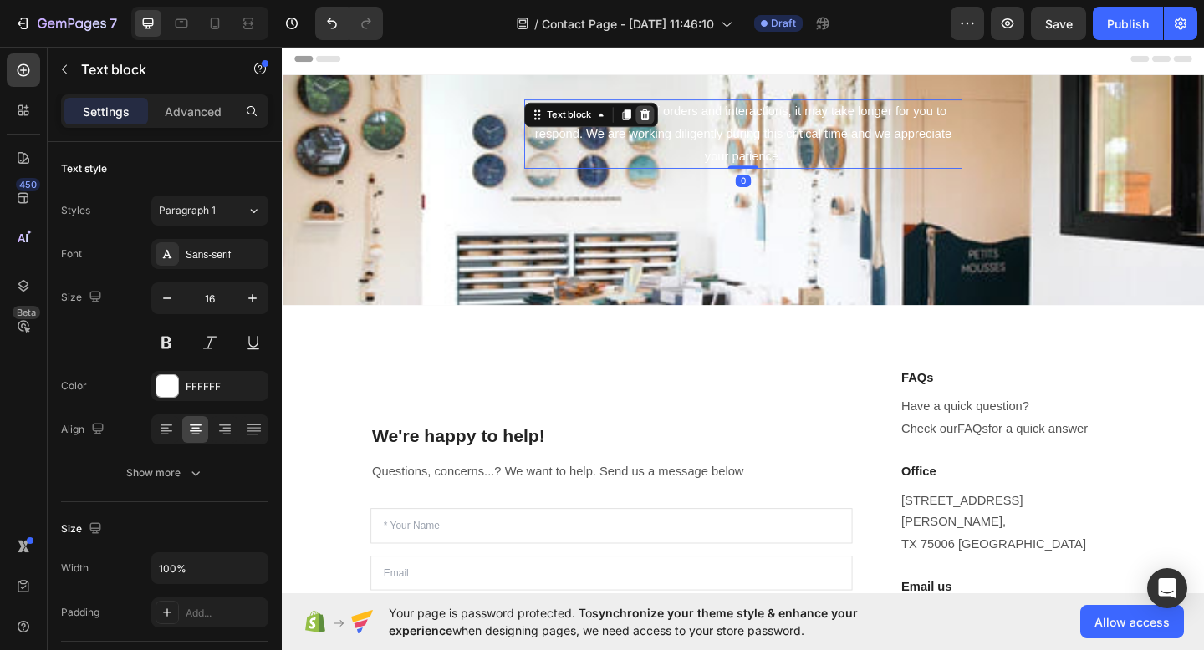
click at [680, 125] on icon at bounding box center [676, 121] width 11 height 12
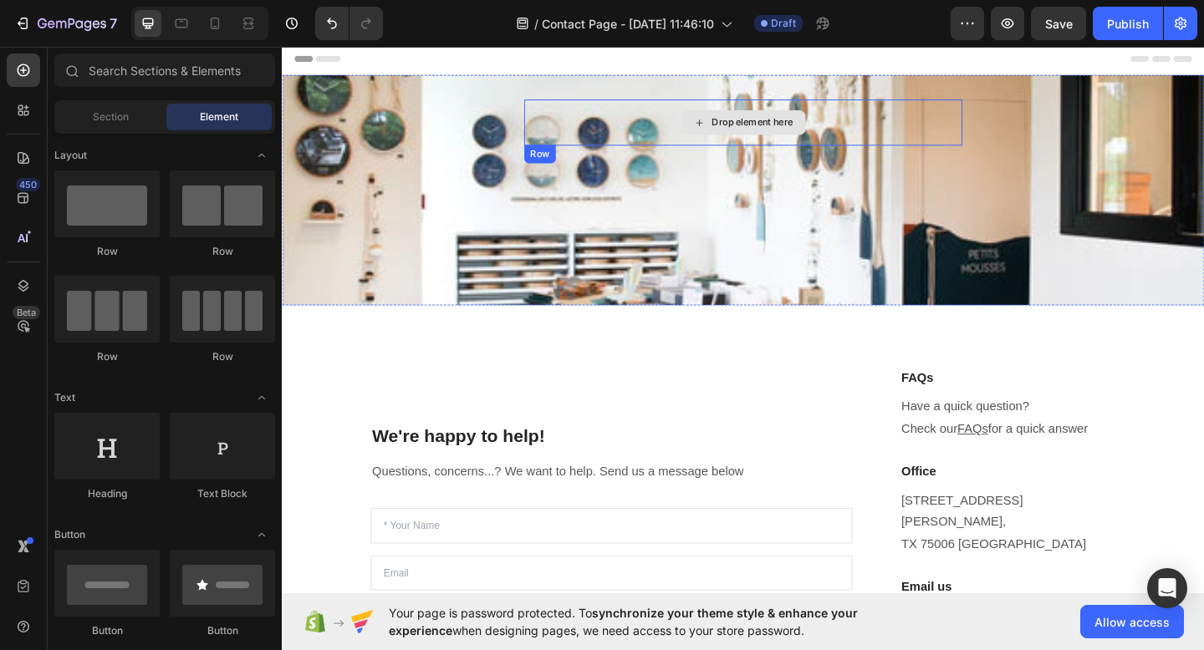
click at [766, 131] on div "Drop element here" at bounding box center [793, 129] width 89 height 13
click at [120, 109] on span "Section" at bounding box center [111, 116] width 36 height 15
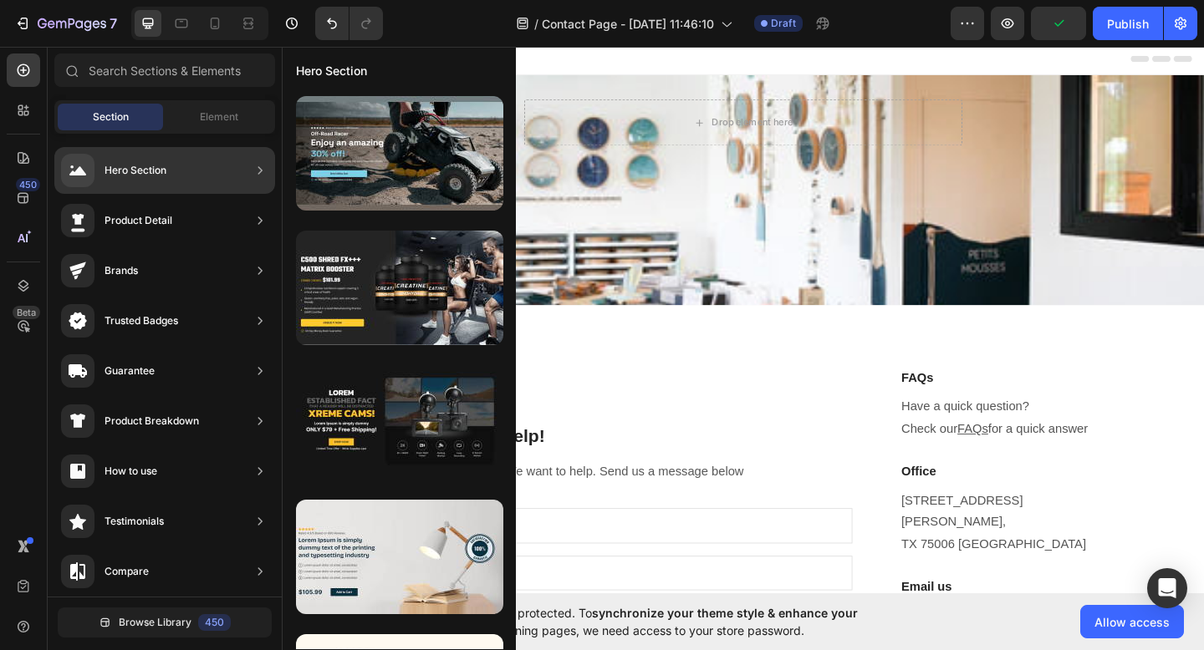
click at [122, 171] on div "Hero Section" at bounding box center [135, 170] width 62 height 17
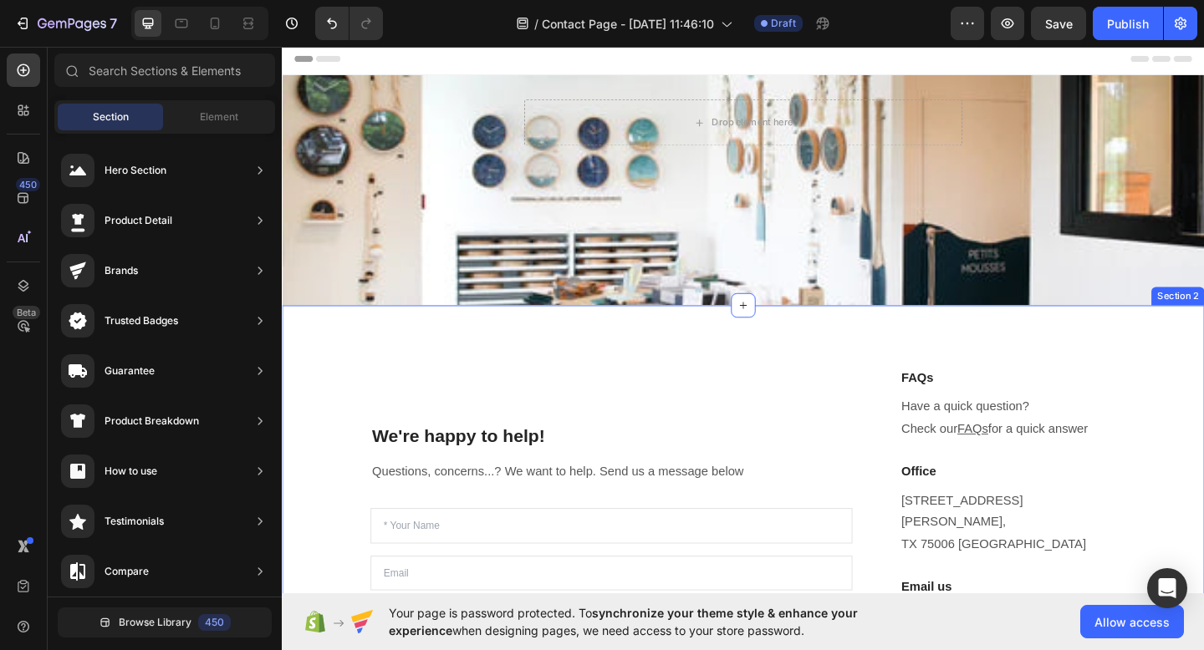
click at [746, 244] on div "Drop element here Row" at bounding box center [783, 223] width 978 height 239
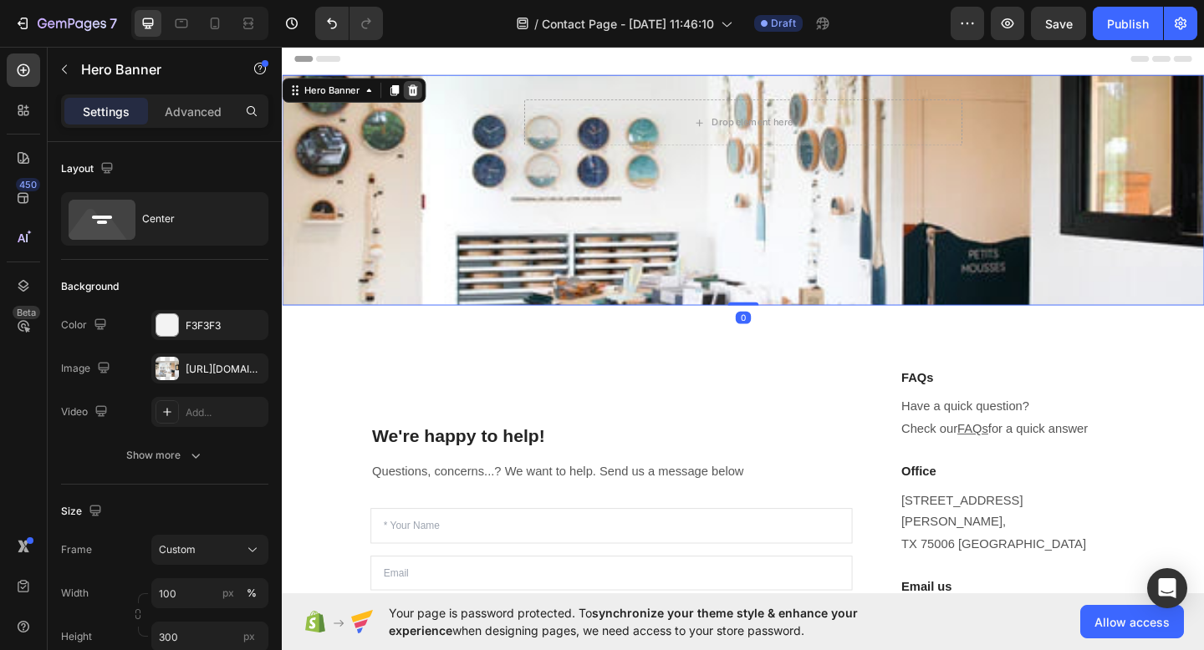
click at [418, 97] on icon at bounding box center [423, 94] width 13 height 13
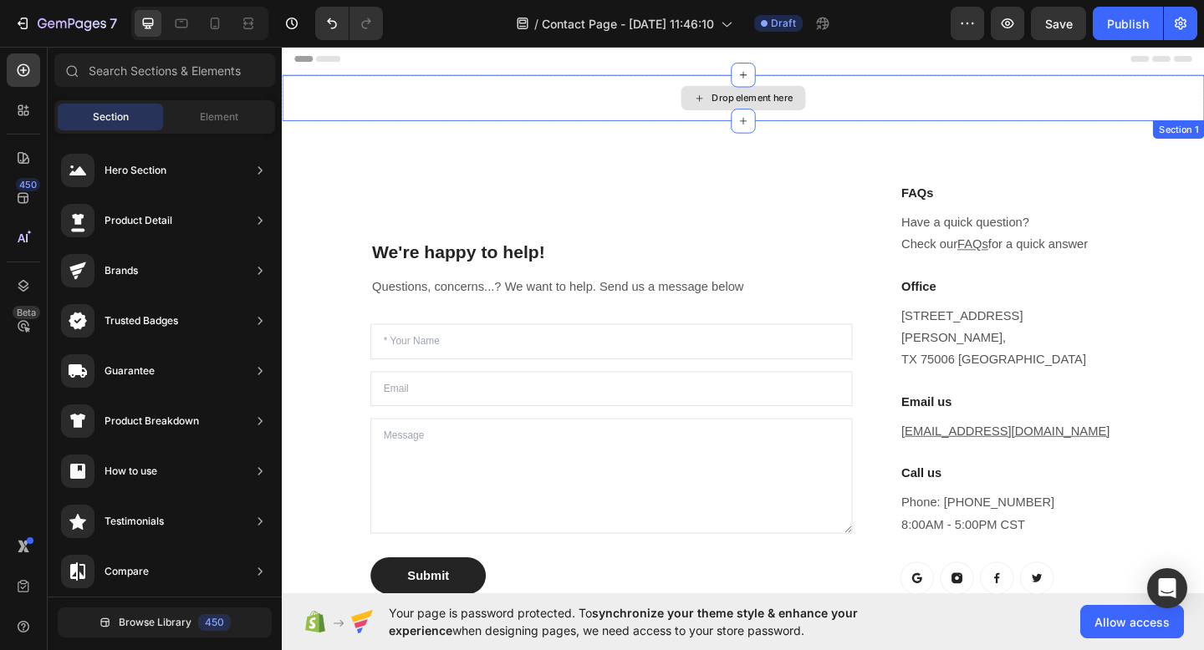
click at [574, 99] on div "Drop element here" at bounding box center [783, 103] width 1003 height 50
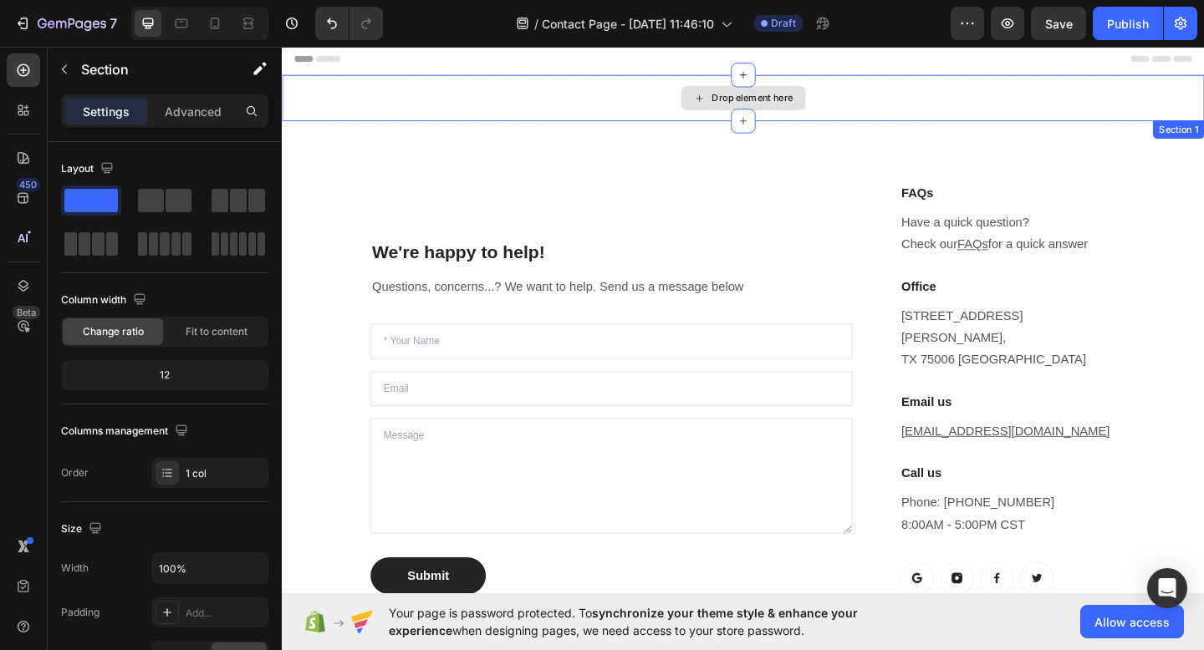
click at [746, 99] on div "Drop element here" at bounding box center [782, 102] width 135 height 27
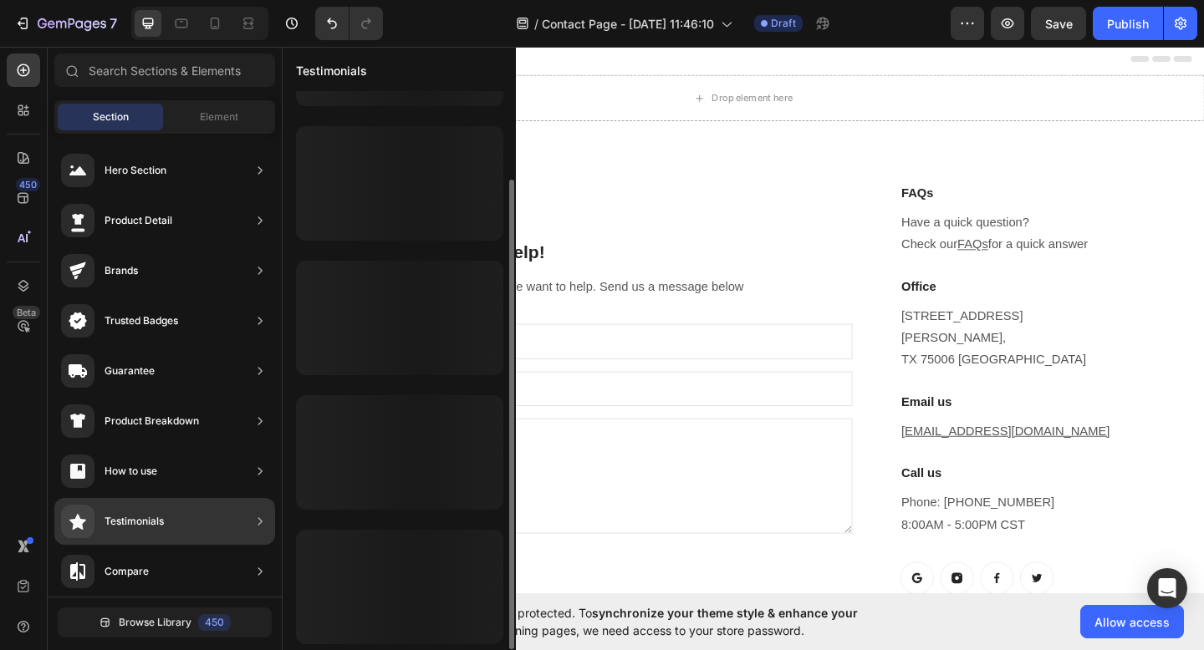
scroll to position [104, 0]
